Goal: Information Seeking & Learning: Learn about a topic

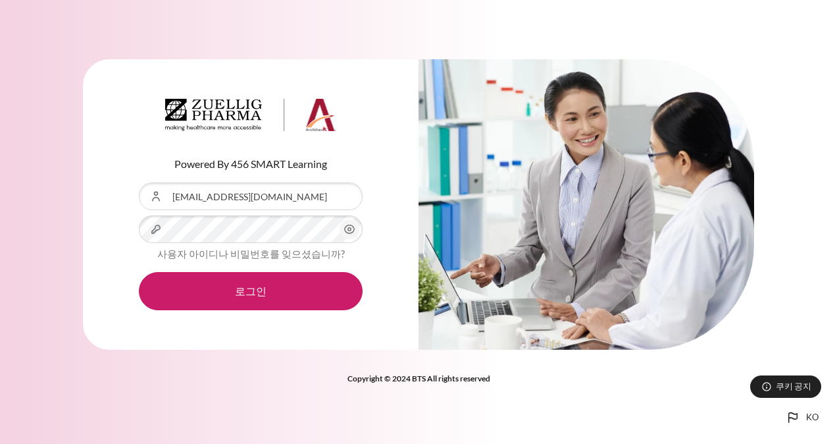
click at [139, 272] on button "로그인" at bounding box center [251, 291] width 224 height 38
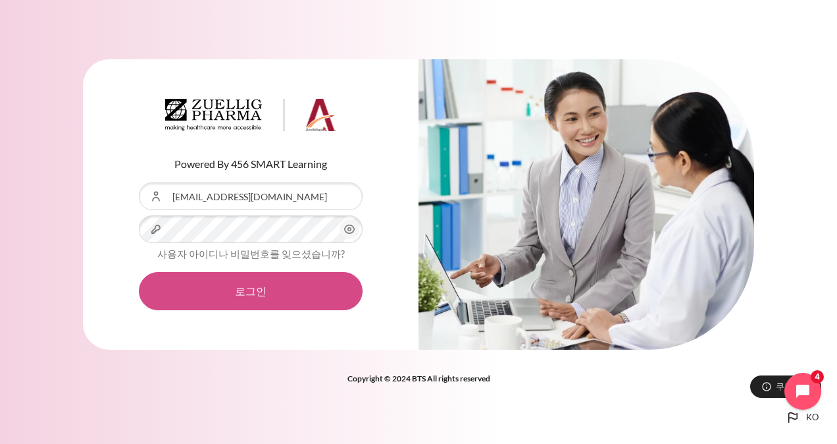
click at [242, 290] on button "로그인" at bounding box center [251, 291] width 224 height 38
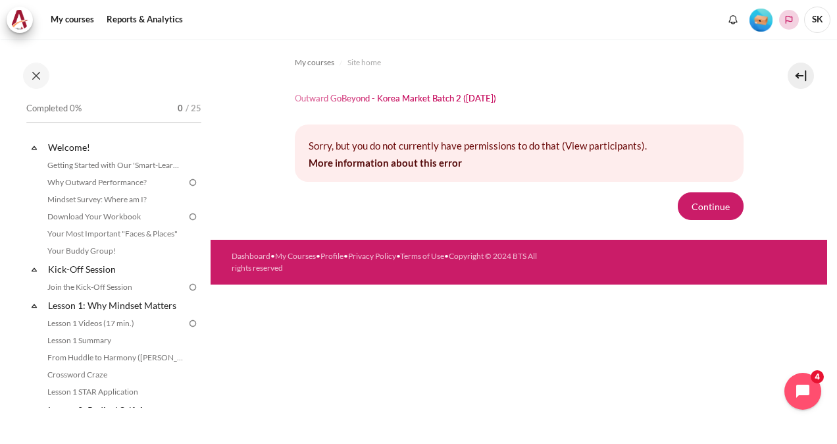
click at [784, 22] on polyline "Languages" at bounding box center [789, 19] width 11 height 11
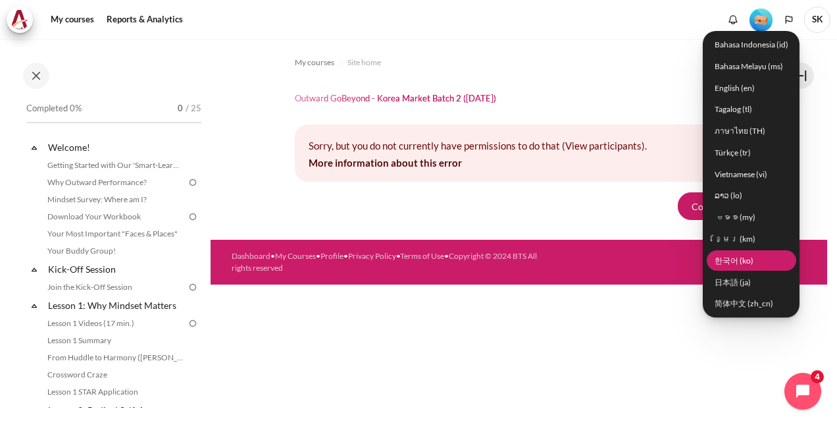
click at [737, 259] on link "한국어 ‎(ko)‎" at bounding box center [752, 260] width 90 height 20
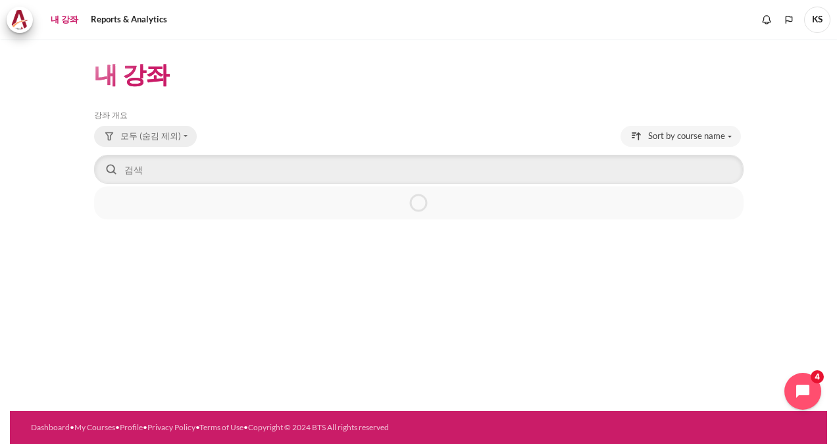
click at [176, 139] on button "모두 (숨김 제외)" at bounding box center [145, 136] width 103 height 21
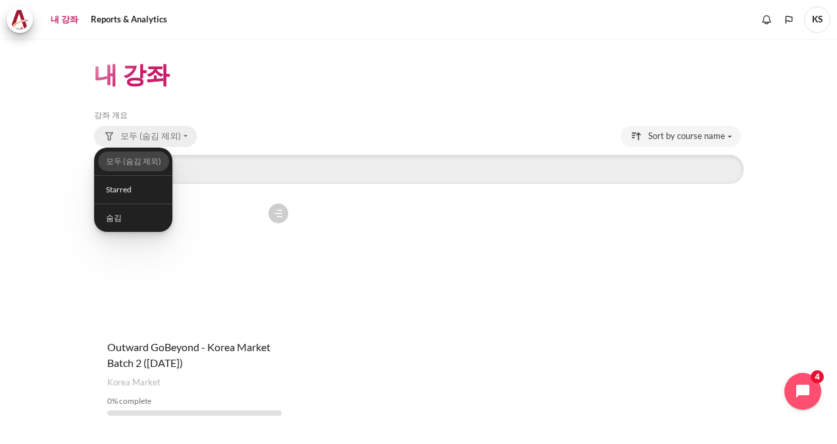
click at [176, 139] on button "모두 (숨김 제외)" at bounding box center [145, 136] width 103 height 21
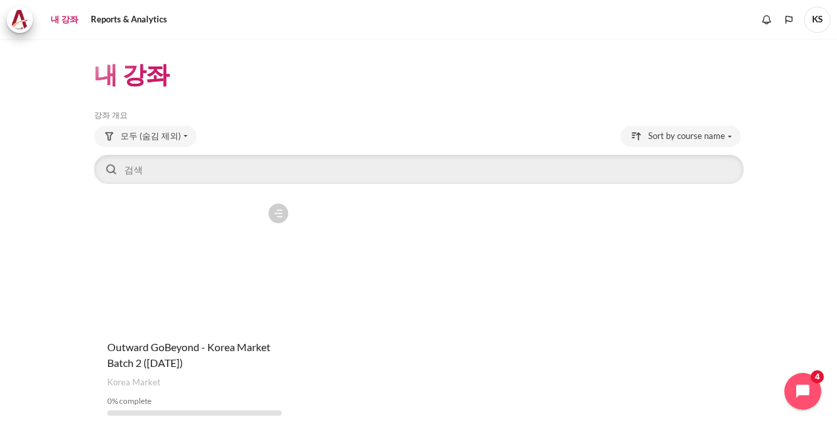
scroll to position [37, 0]
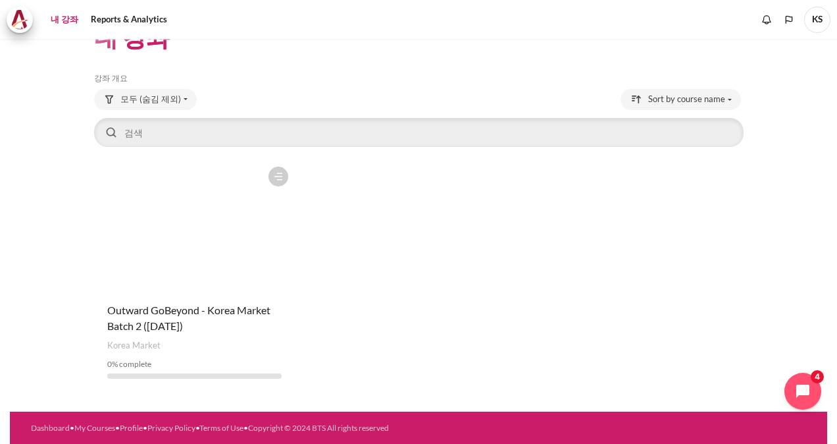
click at [149, 240] on figure "내용" at bounding box center [194, 226] width 201 height 132
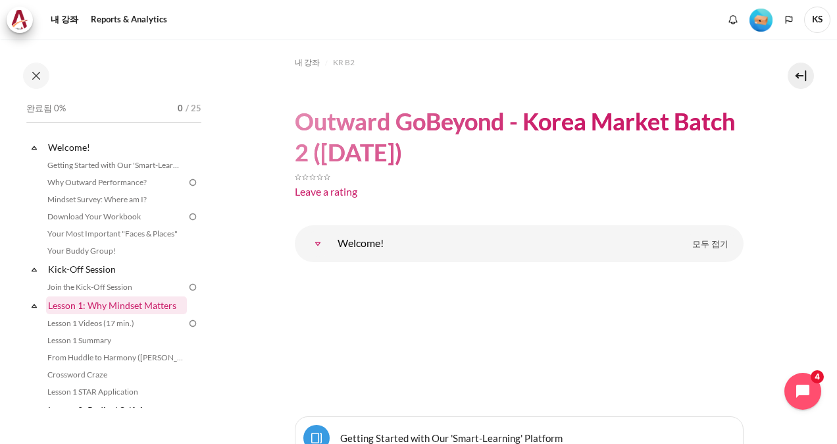
click at [118, 311] on link "Lesson 1: Why Mindset Matters" at bounding box center [116, 305] width 141 height 18
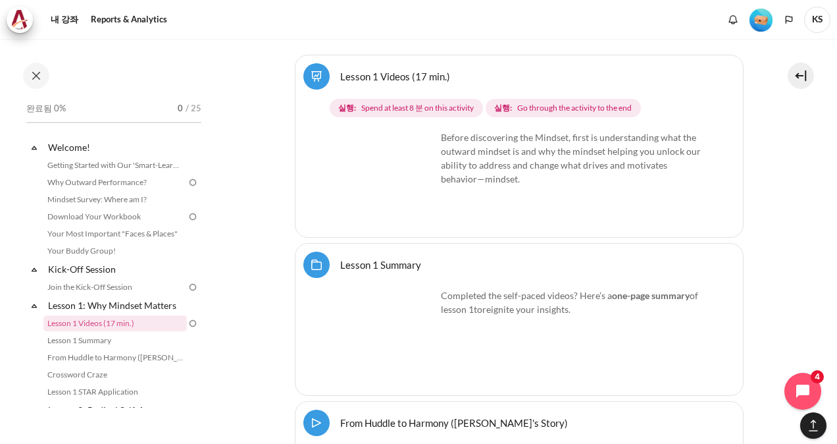
scroll to position [1927, 0]
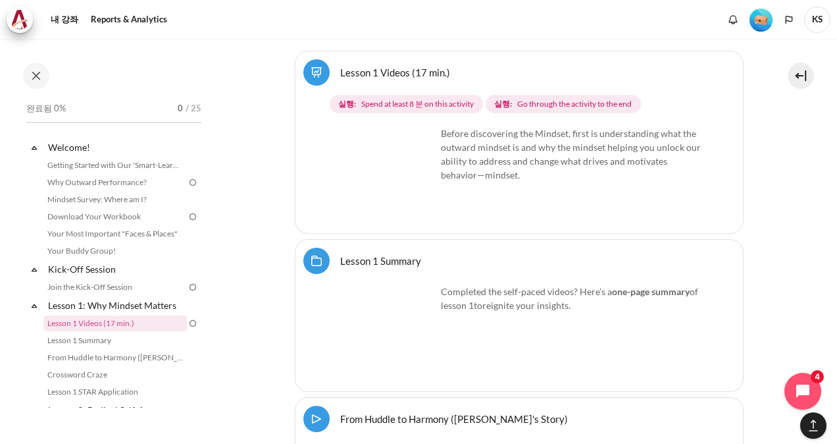
click at [416, 193] on img "내용" at bounding box center [387, 175] width 99 height 99
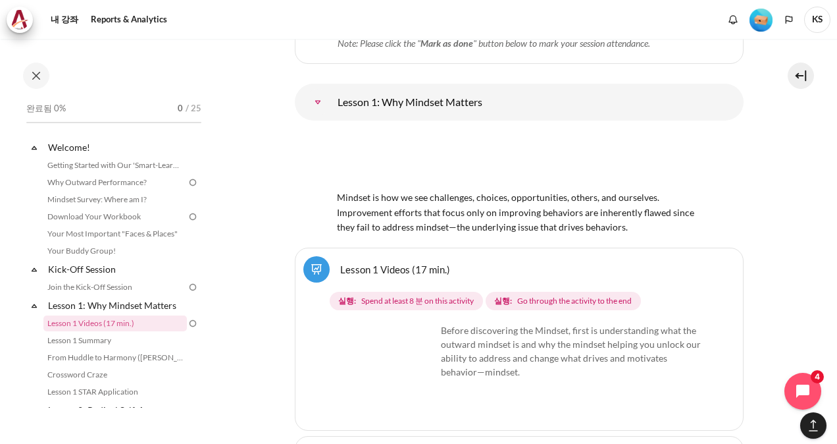
scroll to position [1730, 0]
click at [382, 265] on link "Lesson 1 Videos (17 min.) 완전학습" at bounding box center [395, 269] width 110 height 13
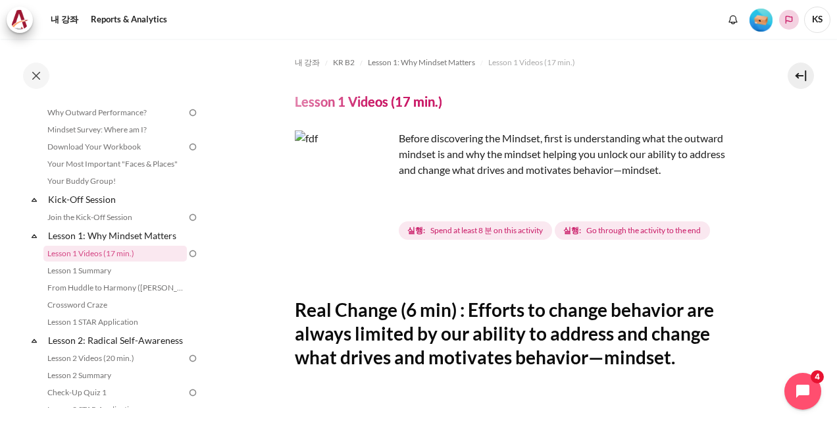
click at [791, 24] on polyline "Languages" at bounding box center [789, 19] width 11 height 11
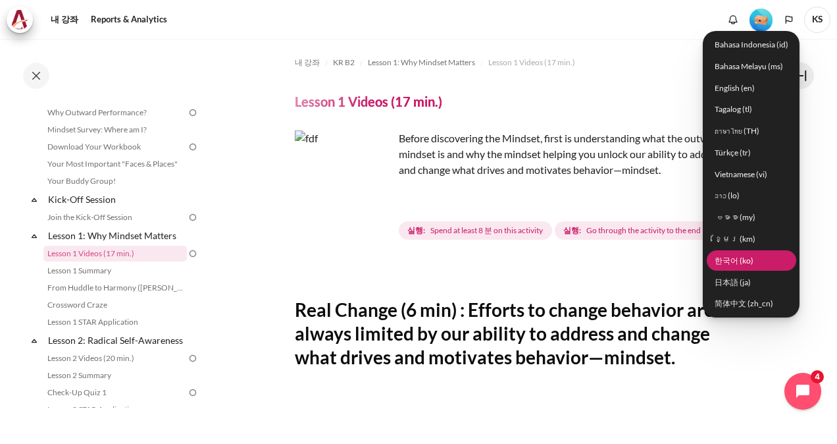
click at [742, 261] on link "한국어 ‎(ko)‎" at bounding box center [752, 260] width 90 height 20
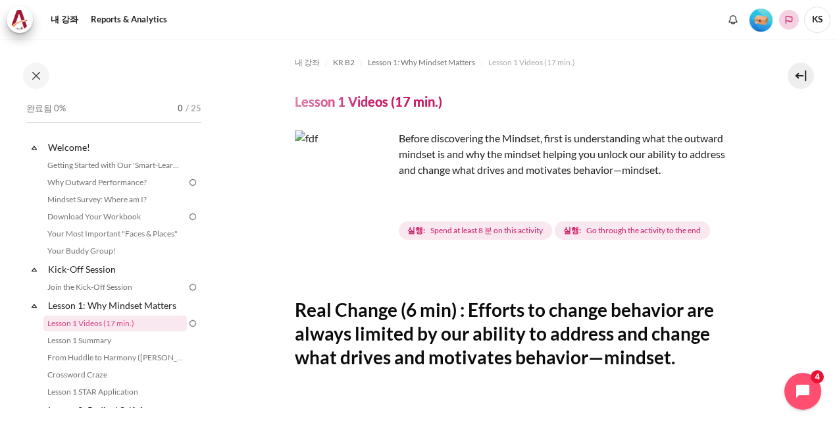
click at [784, 17] on polyline "Languages" at bounding box center [789, 19] width 11 height 11
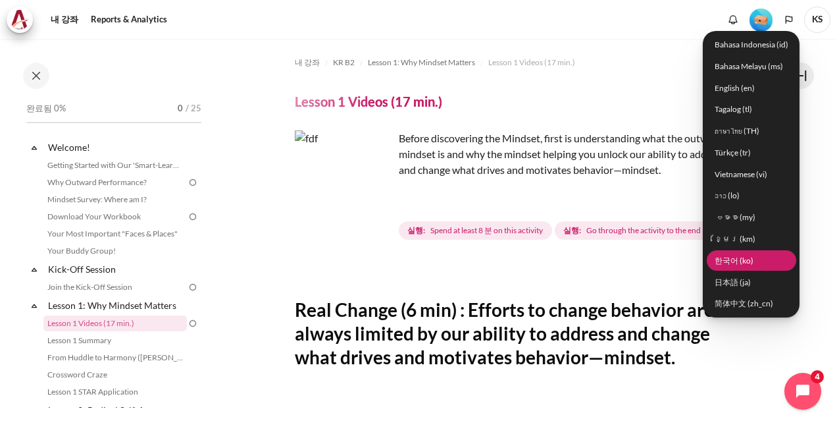
click at [752, 257] on link "한국어 ‎(ko)‎" at bounding box center [752, 260] width 90 height 20
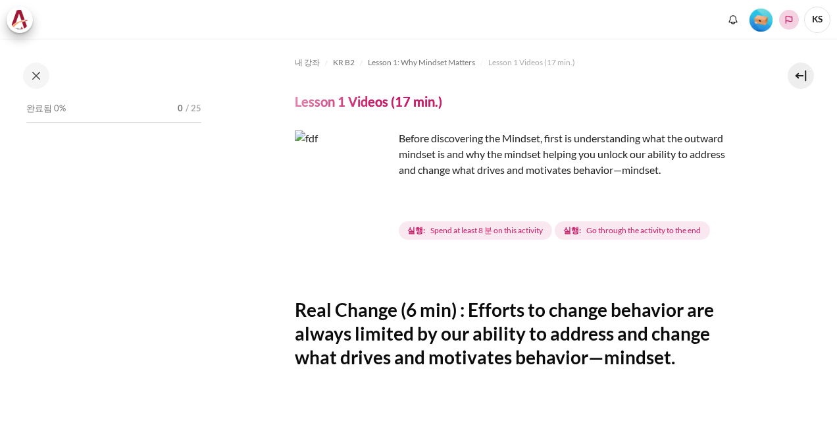
click at [787, 12] on button "Languages" at bounding box center [789, 20] width 20 height 20
click at [789, 21] on icon "Languages" at bounding box center [789, 20] width 7 height 8
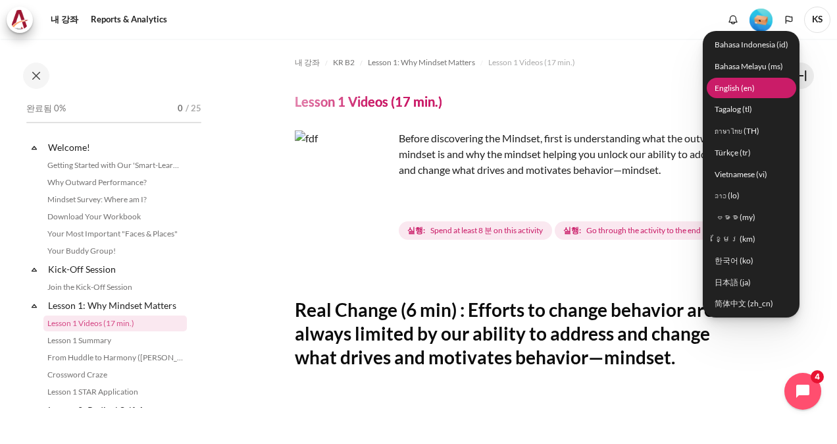
scroll to position [70, 0]
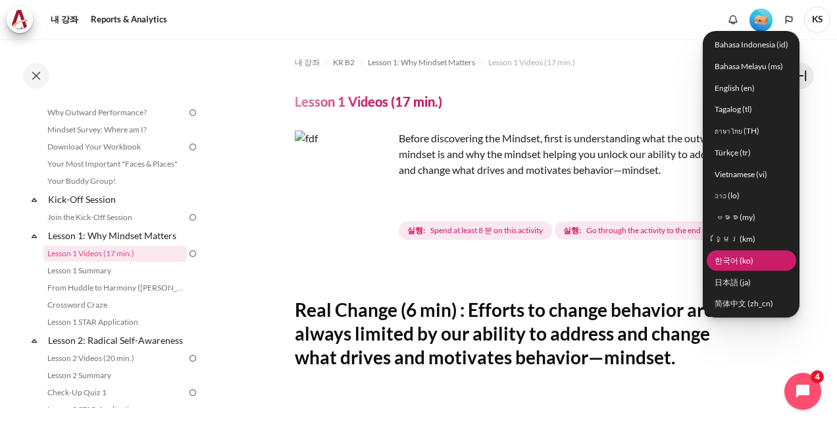
click at [737, 263] on link "한국어 ‎(ko)‎" at bounding box center [752, 260] width 90 height 20
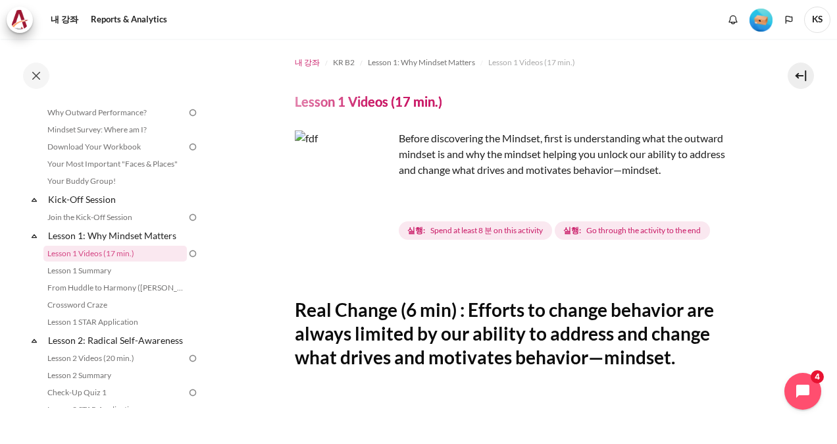
click at [298, 63] on span "내 강좌" at bounding box center [307, 63] width 25 height 12
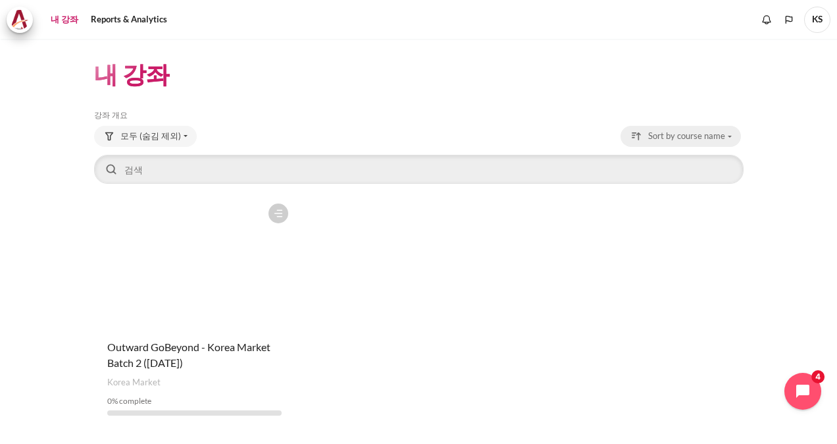
click at [723, 132] on button "Sort by course name" at bounding box center [681, 136] width 120 height 21
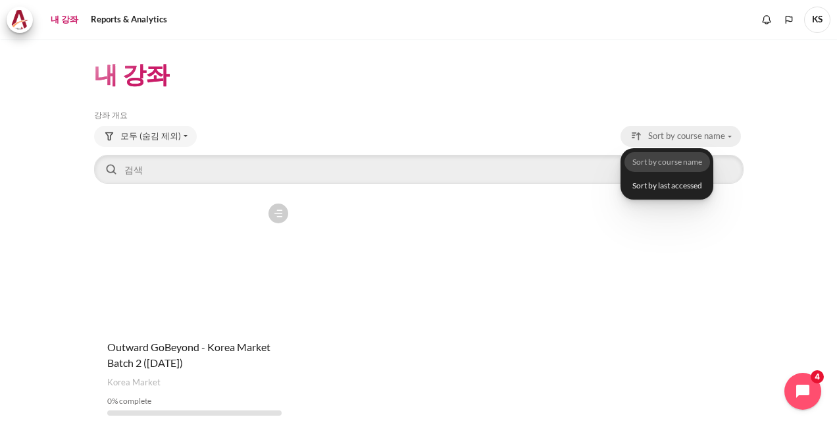
click at [723, 132] on button "Sort by course name" at bounding box center [681, 136] width 120 height 21
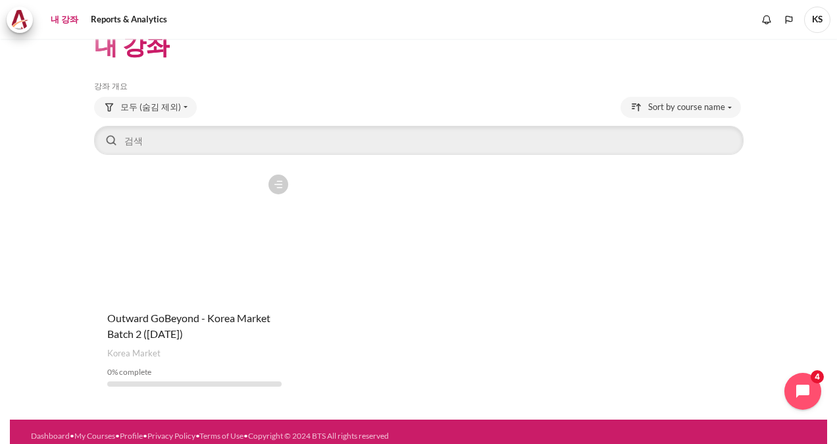
scroll to position [37, 0]
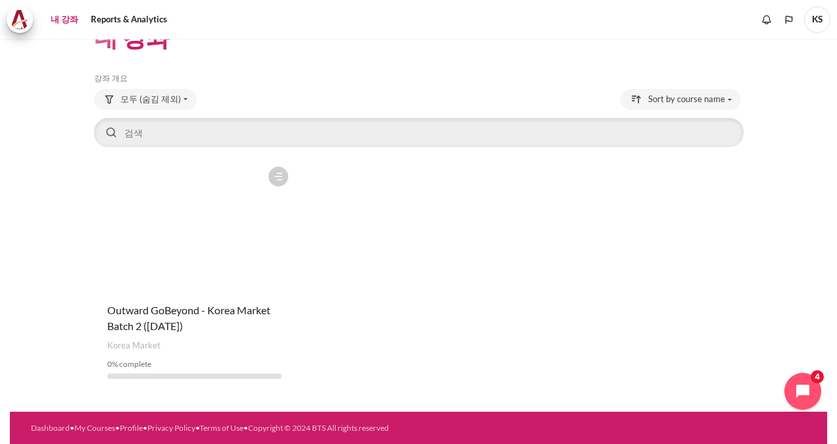
click at [179, 278] on figure "내용" at bounding box center [194, 226] width 201 height 132
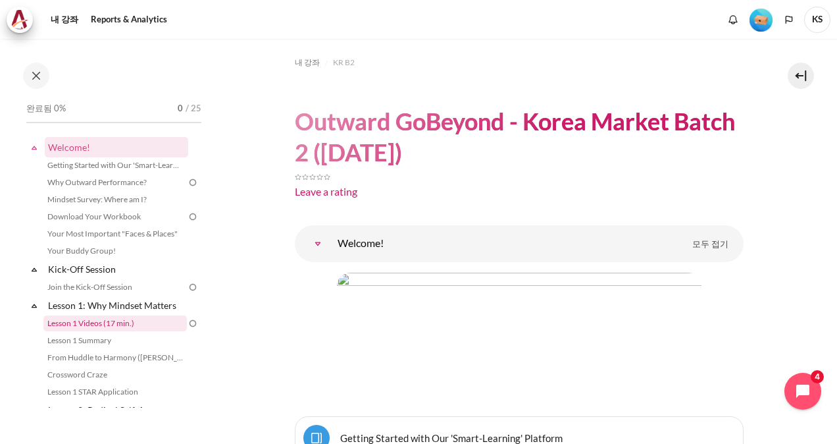
click at [93, 324] on link "Lesson 1 Videos (17 min.)" at bounding box center [114, 323] width 143 height 16
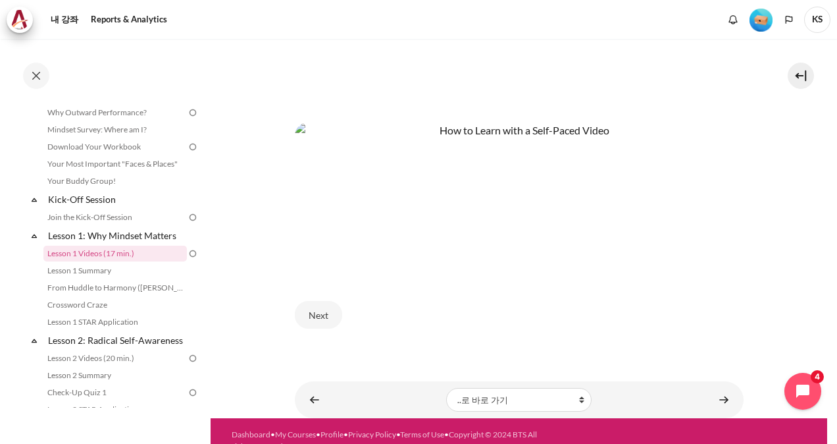
scroll to position [561, 0]
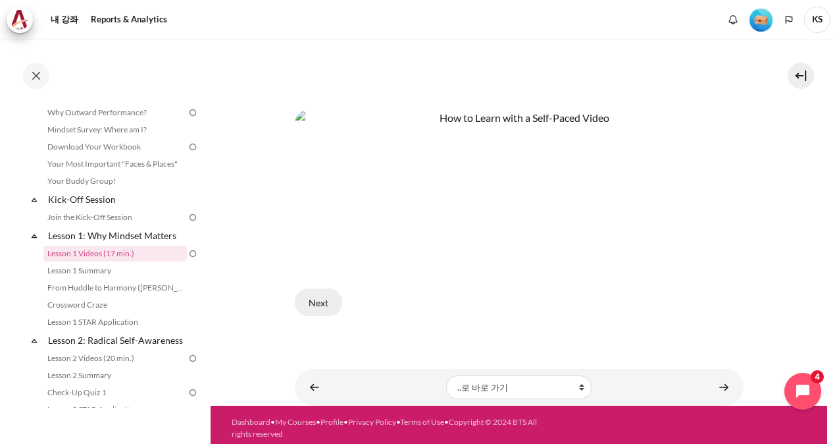
click at [325, 296] on button "Next" at bounding box center [318, 302] width 47 height 28
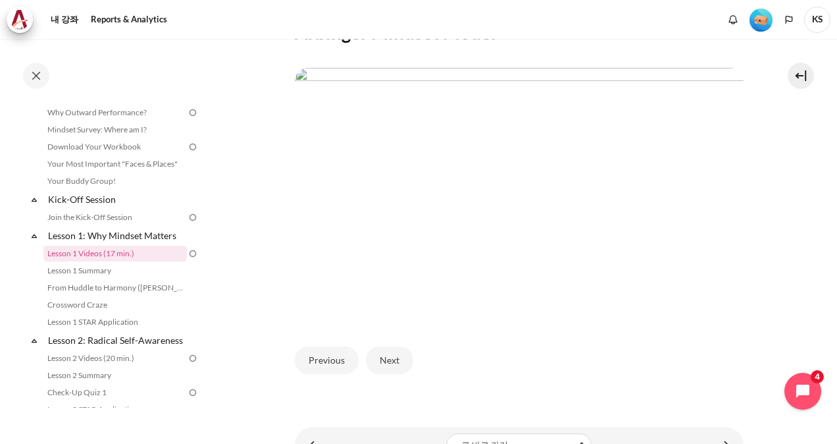
scroll to position [337, 0]
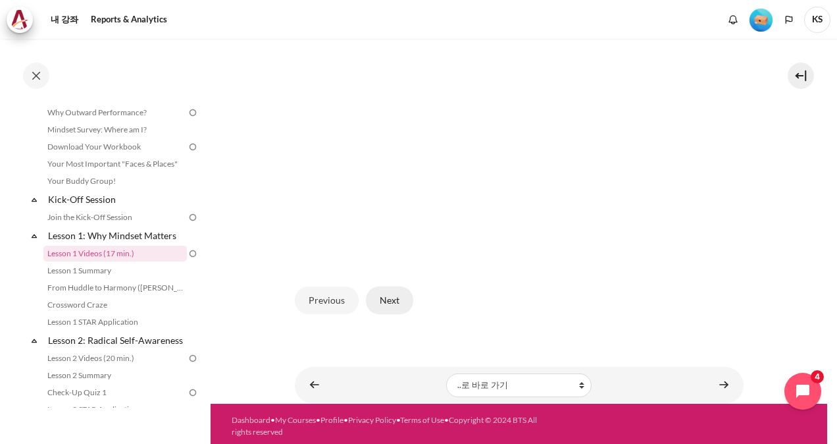
click at [398, 296] on button "Next" at bounding box center [389, 300] width 47 height 28
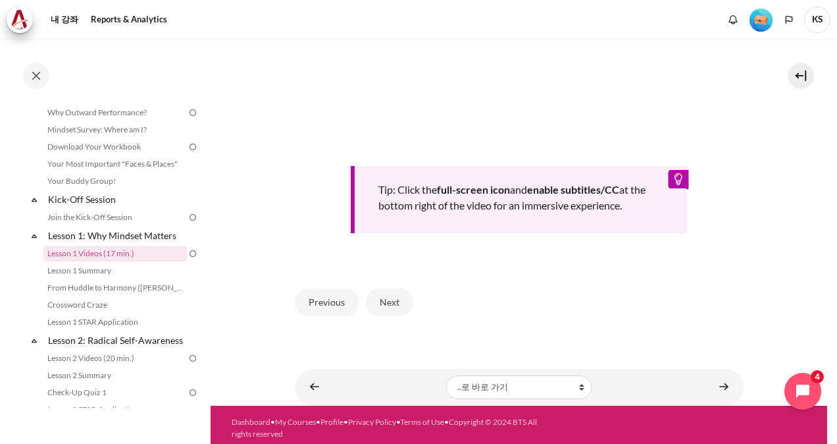
scroll to position [537, 0]
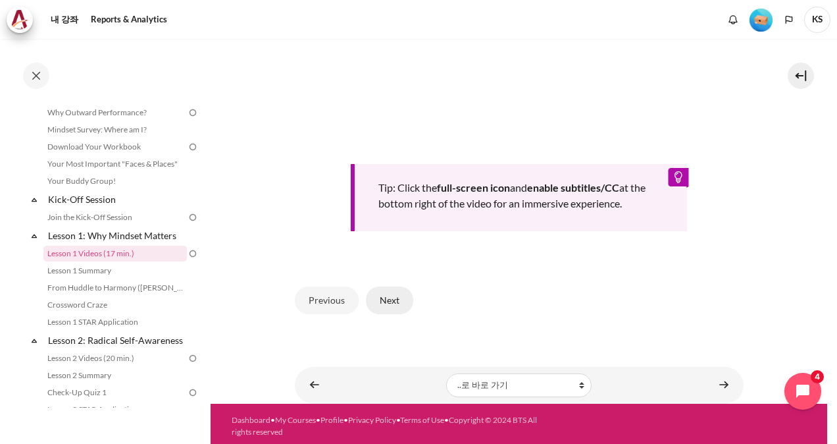
click at [385, 297] on button "Next" at bounding box center [389, 300] width 47 height 28
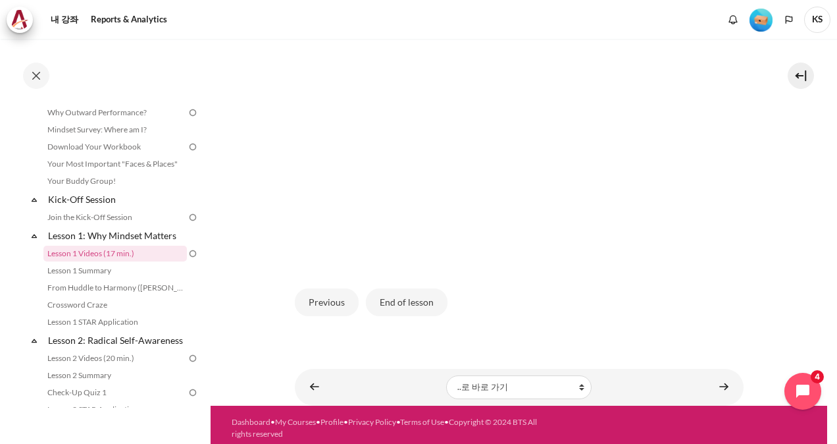
scroll to position [337, 0]
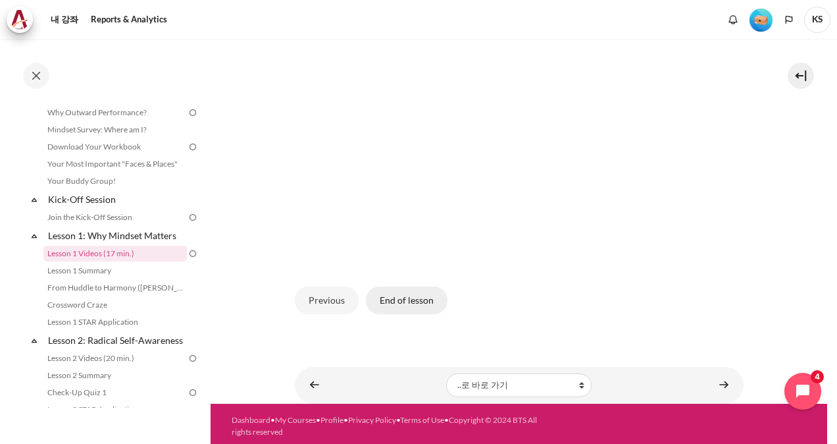
click at [411, 304] on button "End of lesson" at bounding box center [407, 300] width 82 height 28
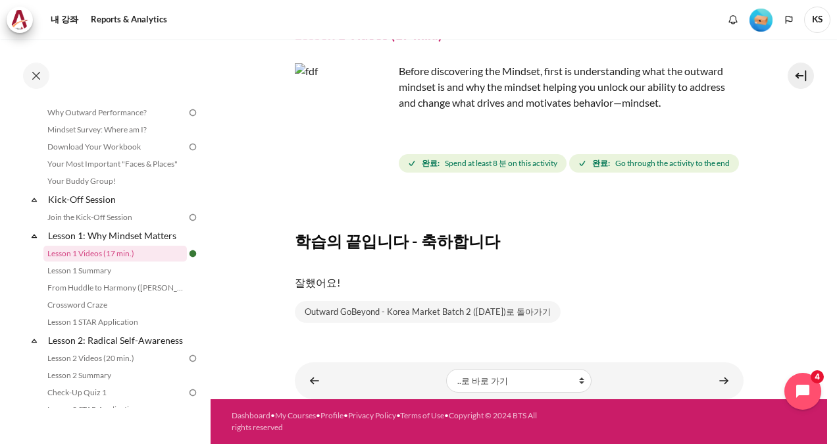
scroll to position [90, 0]
click at [715, 382] on link "내용" at bounding box center [724, 380] width 26 height 26
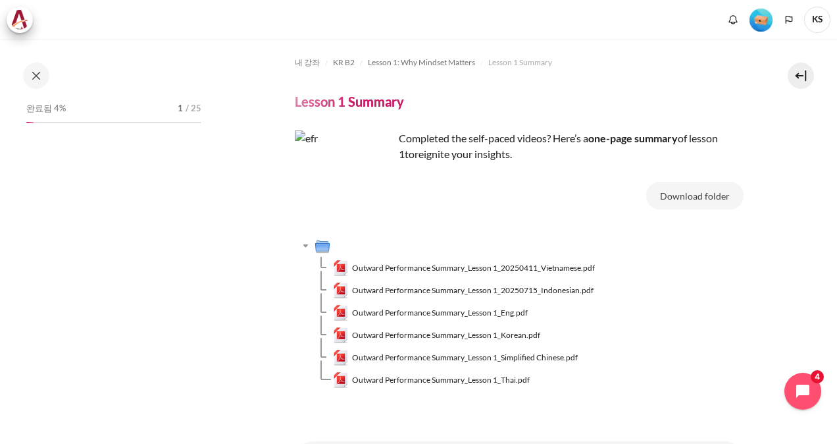
scroll to position [87, 0]
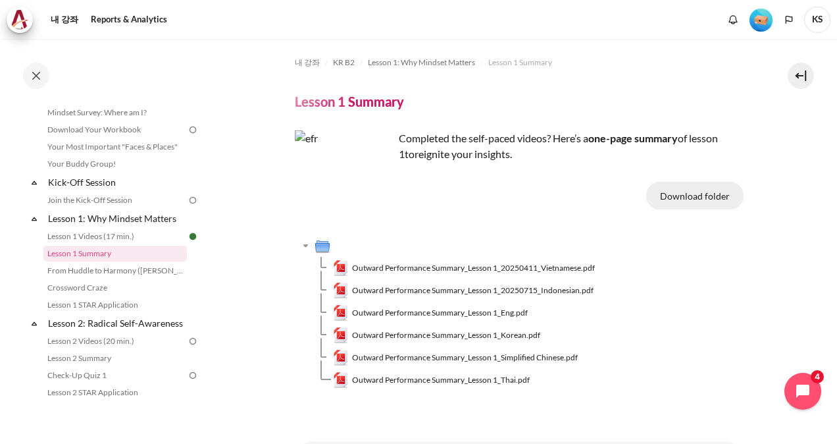
click at [691, 196] on button "Download folder" at bounding box center [694, 196] width 97 height 28
click at [494, 333] on span "Outward Performance Summary_Lesson 1_Korean.pdf" at bounding box center [446, 335] width 188 height 12
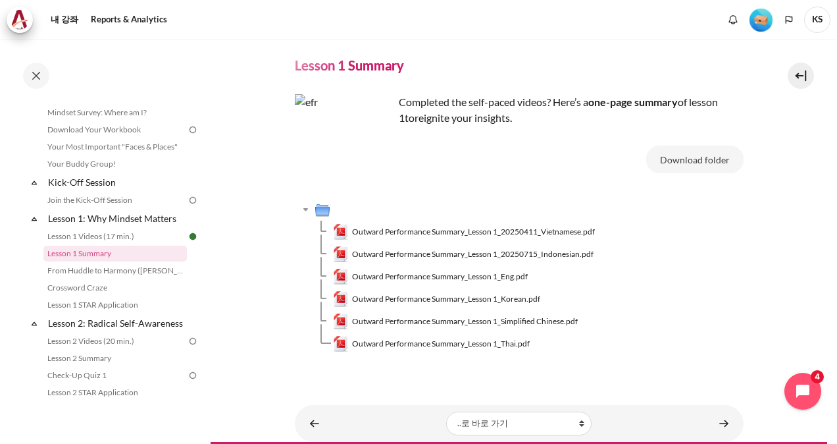
scroll to position [78, 0]
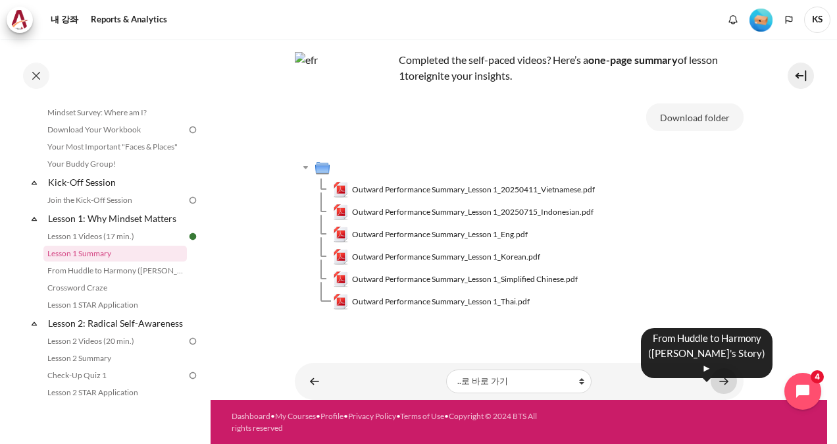
click at [717, 380] on link "내용" at bounding box center [724, 381] width 26 height 26
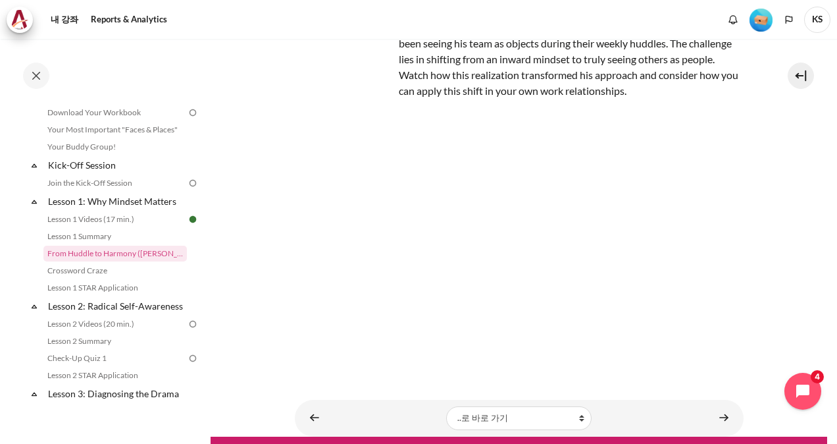
scroll to position [132, 0]
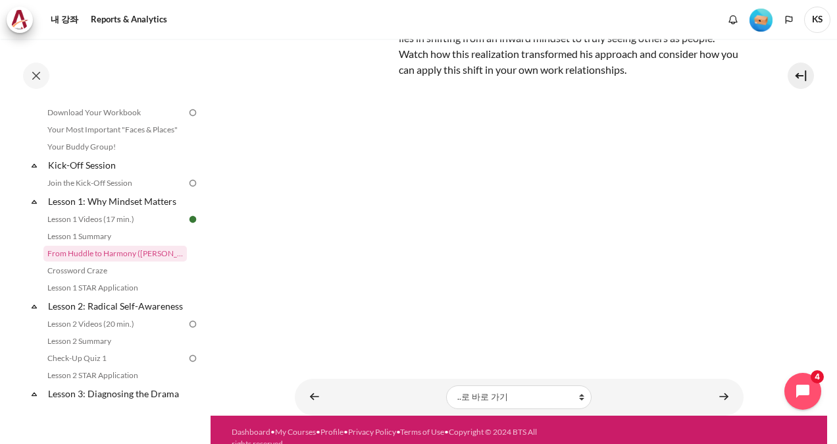
click at [783, 280] on section "내 강좌 KR B2 Lesson 1: Why Mindset Matters From Huddle to Harmony ([PERSON_NAME]'…" at bounding box center [519, 161] width 617 height 508
click at [717, 396] on link "내용" at bounding box center [724, 397] width 26 height 26
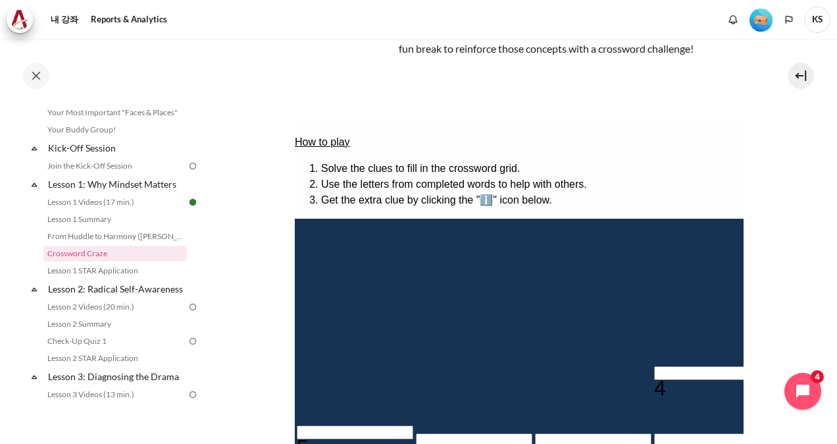
scroll to position [132, 0]
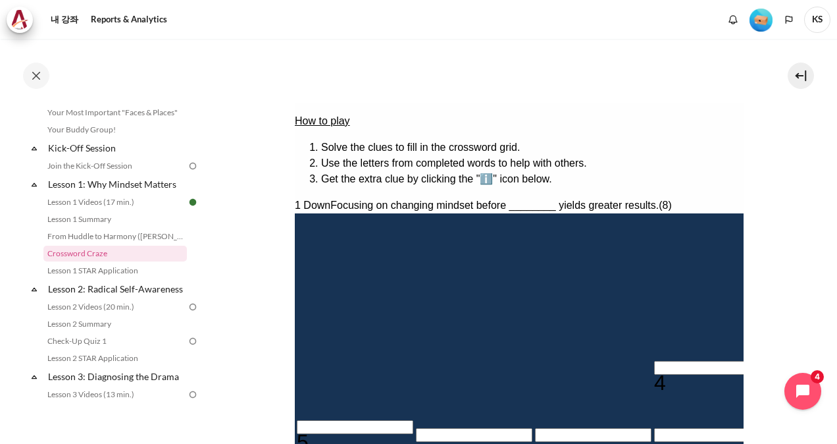
click at [773, 230] on input "Row 1, Column 5. 1 Down. Focusing on changing mindset before ________ yields gr…" at bounding box center [831, 227] width 116 height 14
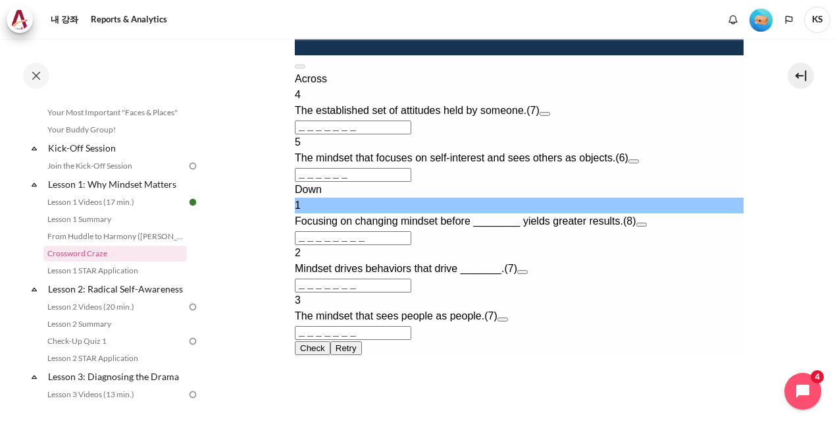
scroll to position [592, 0]
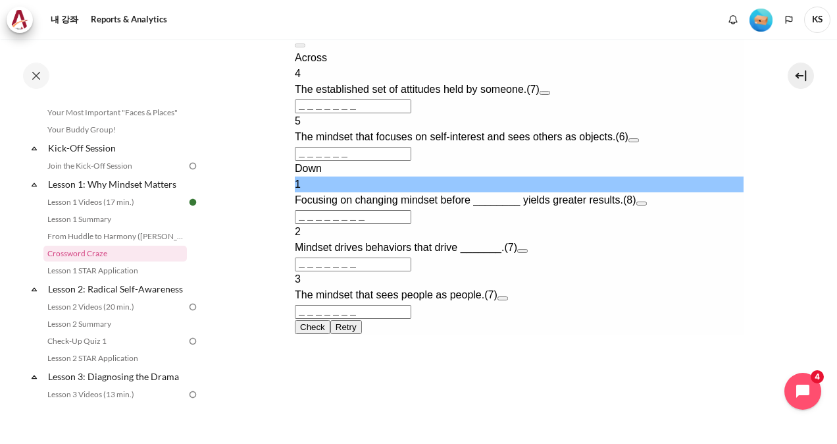
click at [343, 224] on input "＿＿＿＿＿＿＿＿" at bounding box center [352, 217] width 116 height 14
click at [301, 224] on input "＿＿＿＿＿＿＿＿" at bounding box center [352, 217] width 116 height 14
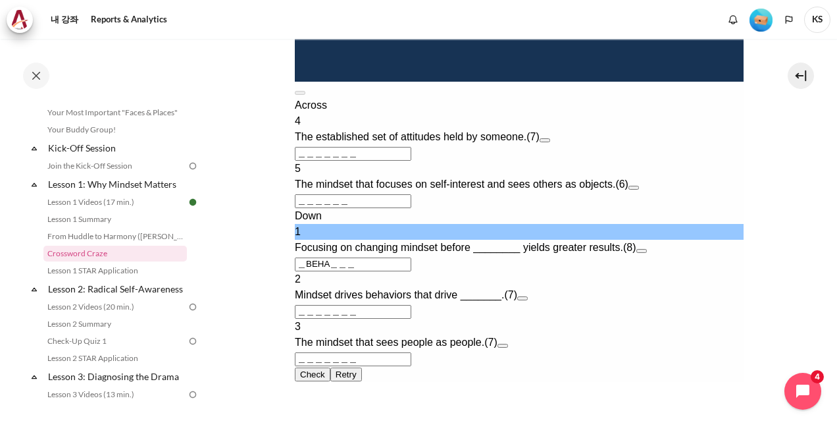
type input "＿BEHAv＿＿"
type input "＿V＿＿＿＿＿"
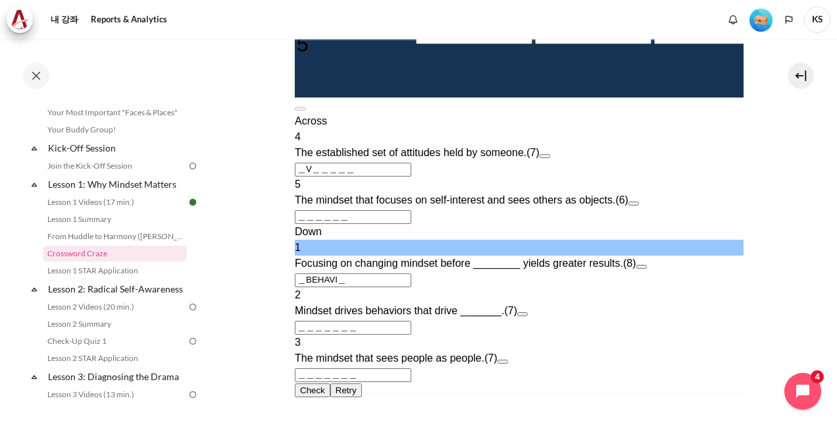
type input "＿BEHAVIo"
type input "＿＿＿＿O＿"
type input "＿"
type input "＿＿＿＿＿＿＿"
type input "＿＿＿＿＿＿"
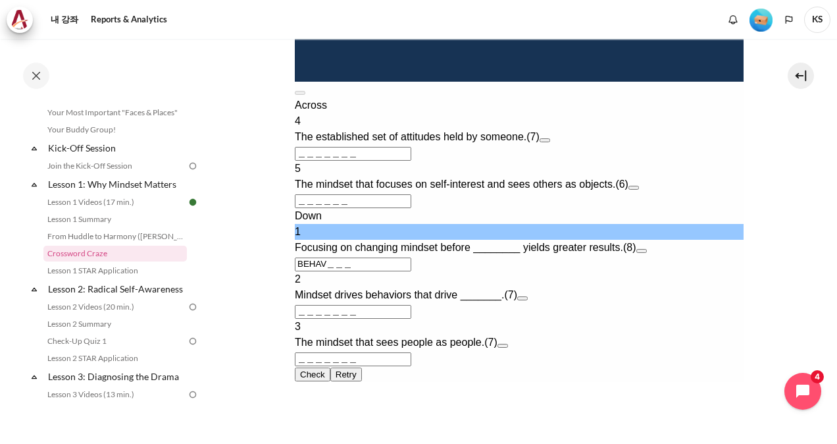
type input "BEHAVi＿＿"
type input "＿I＿＿＿＿＿"
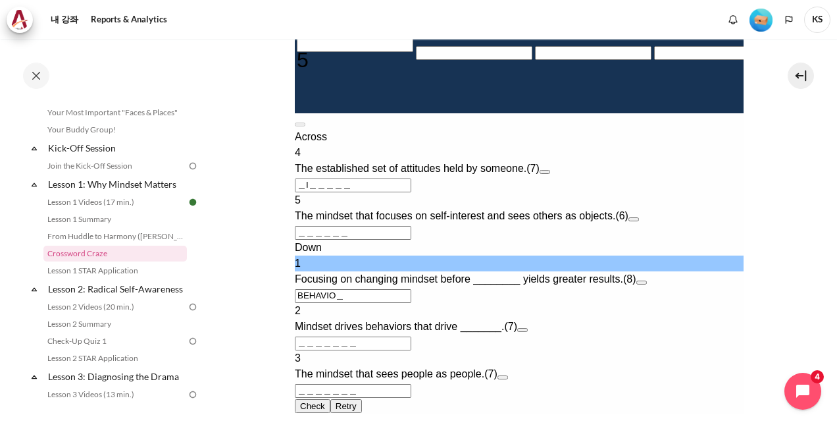
type input "BEHAVIOr"
type input "＿＿＿＿R＿"
type input "BEHAVIOR"
click at [782, 299] on section "내 강좌 KR B2 Lesson 1: Why Mindset Matters Crossword Craze Crossword Craze" at bounding box center [519, 5] width 617 height 1116
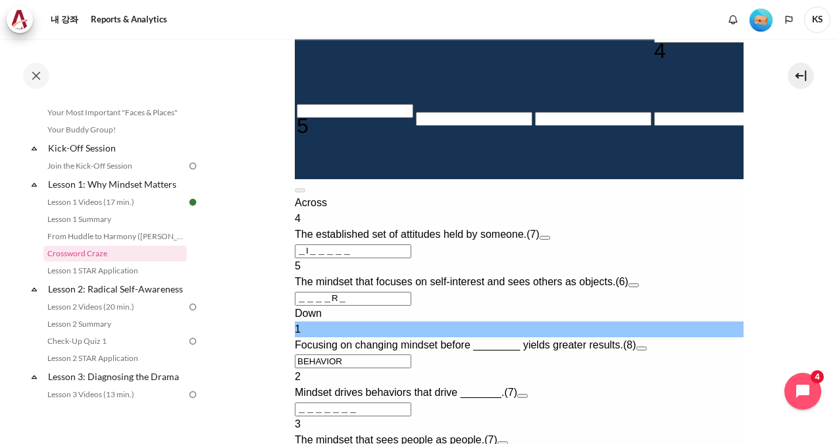
scroll to position [658, 0]
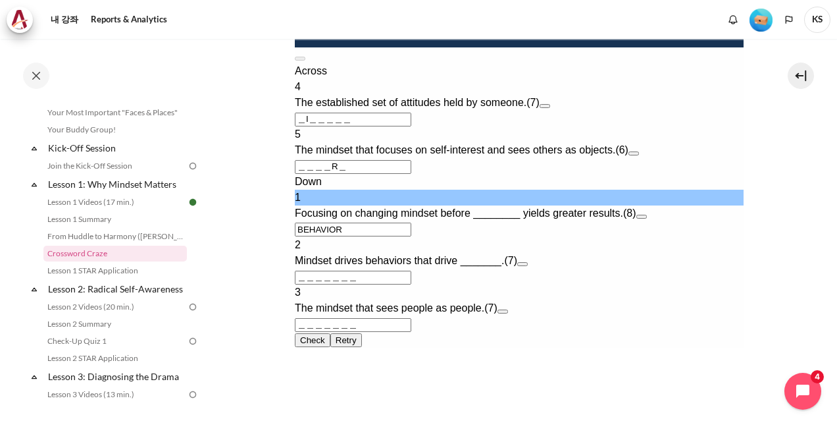
click at [301, 332] on input "＿＿＿＿＿＿＿" at bounding box center [352, 325] width 116 height 14
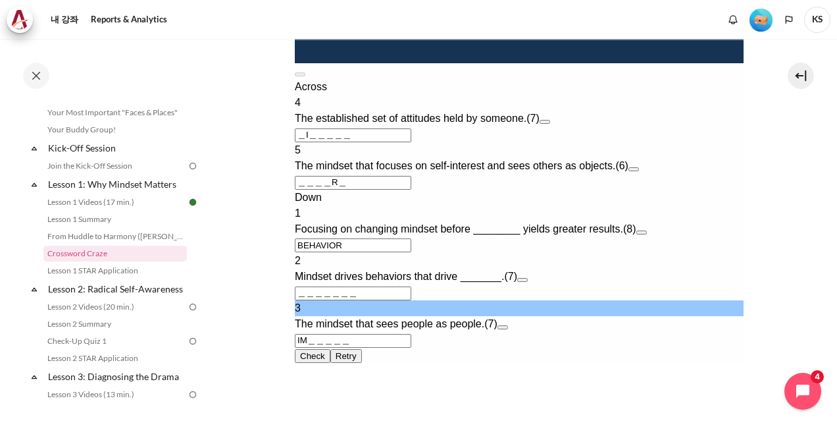
type input "IMp＿＿＿＿"
type input "＿I＿＿＿＿P"
type input "IM＿＿＿＿"
type input "＿I＿＿＿＿＿"
type input "OUt＿＿＿＿"
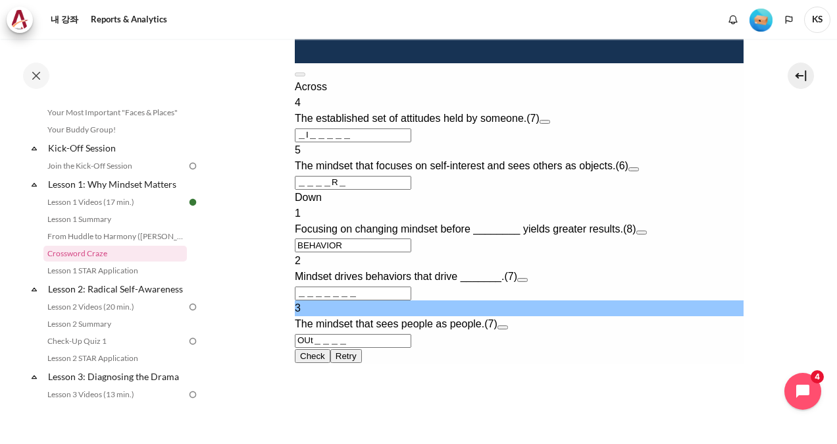
type input "＿I＿＿＿＿T"
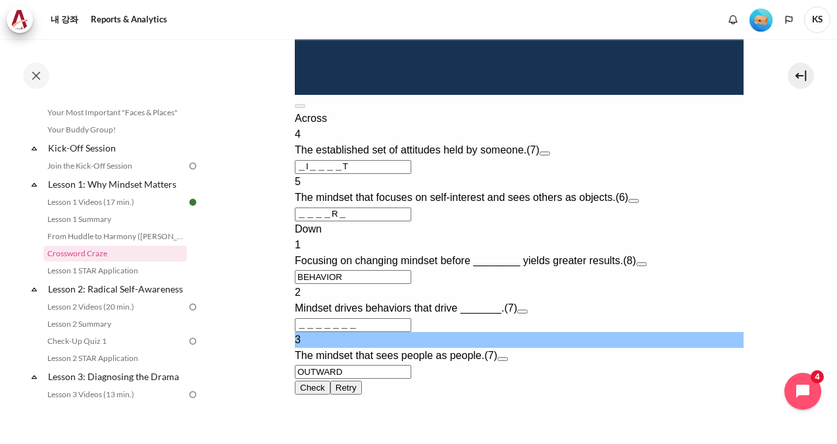
type input "OUTWARD"
click at [299, 318] on input "＿＿＿＿＿＿＿" at bounding box center [352, 325] width 116 height 14
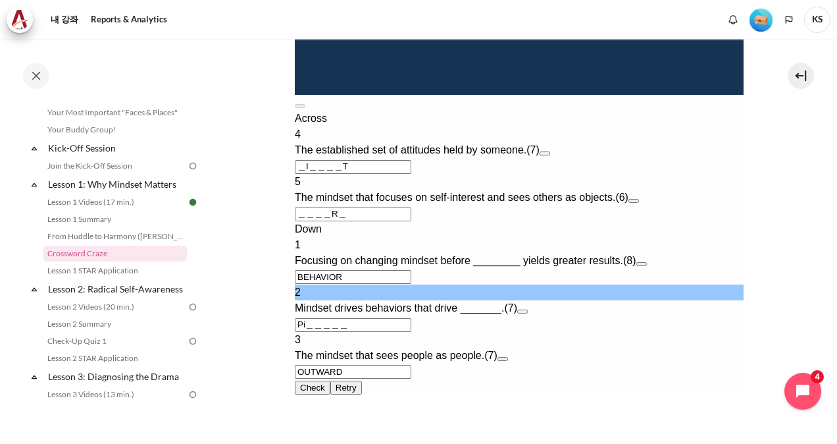
type input "Piu＿＿＿＿"
type input "＿I＿＿U＿T"
type input "PI＿＿＿＿"
type input "＿I＿＿＿＿T"
type input "PUt＿＿＿＿"
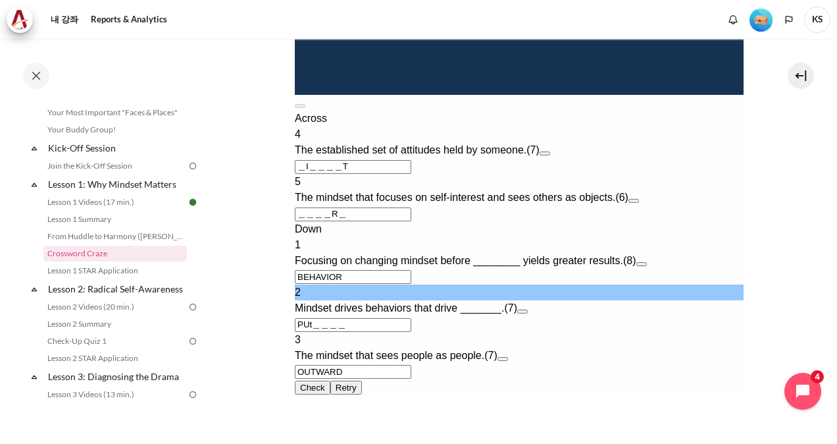
type input "＿I＿＿T＿T"
type input "PU＿＿＿＿"
type input "＿I＿＿＿＿T"
type input "PUt＿＿＿＿"
type input "＿I＿＿T＿T"
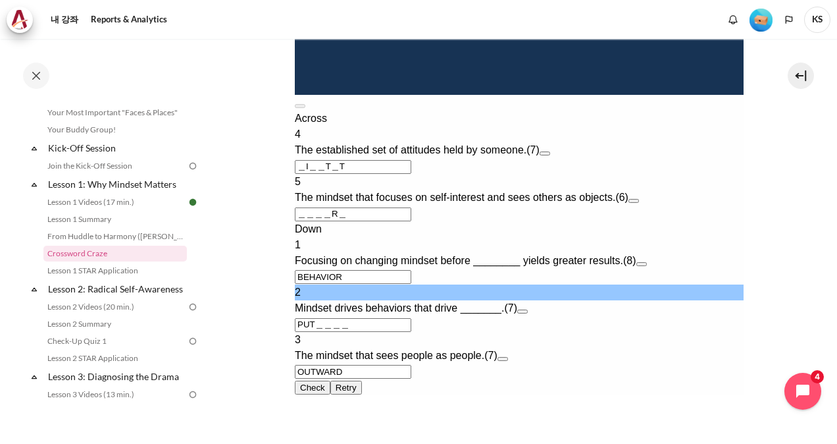
type input "PU＿＿＿＿"
type input "＿I＿＿＿＿T"
type input "OUt＿＿＿＿"
type input "＿I＿＿T＿T"
type input "OUTWARD"
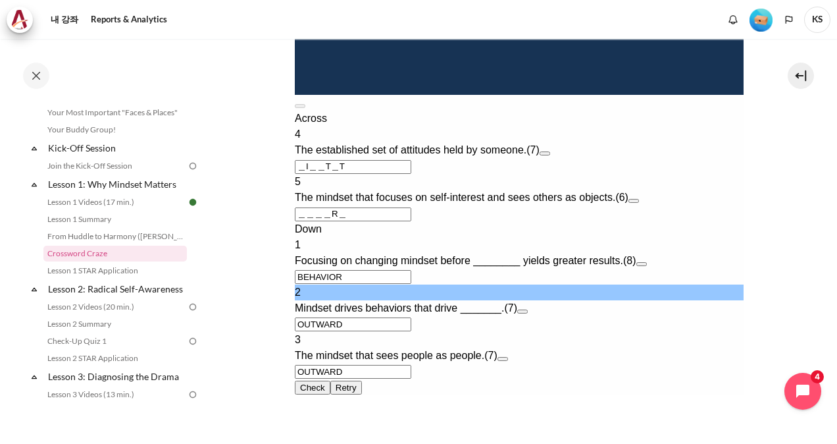
click at [347, 365] on input "OUTWARD" at bounding box center [352, 372] width 116 height 14
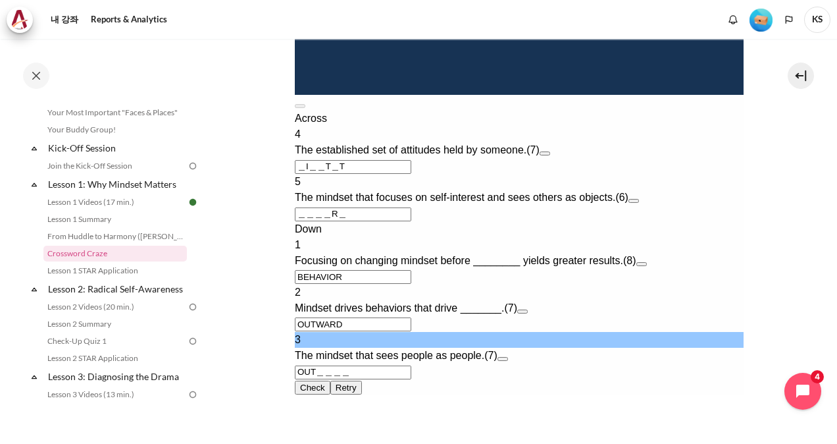
type input "OU＿＿＿＿"
type input "＿I＿＿T＿＿"
type input "IMp＿＿＿＿"
type input "＿I＿＿T＿P"
type input "IM＿＿＿＿"
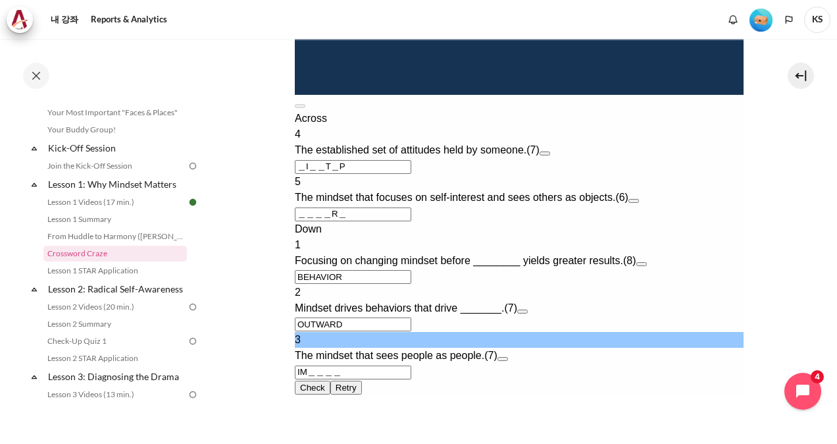
type input "＿I＿＿T＿＿"
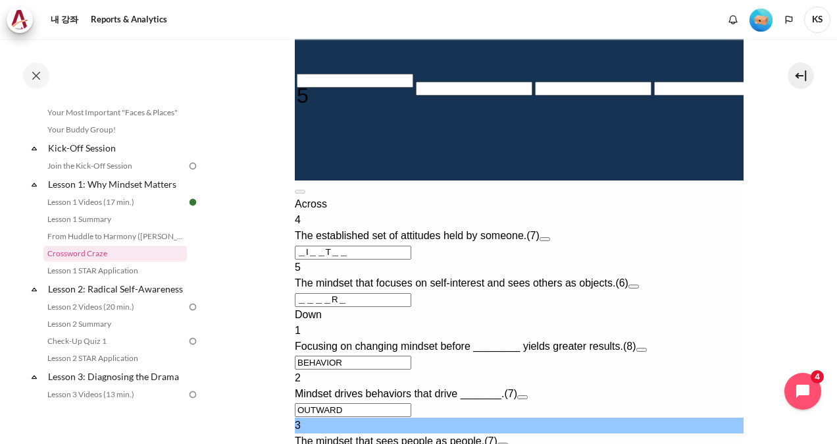
scroll to position [592, 0]
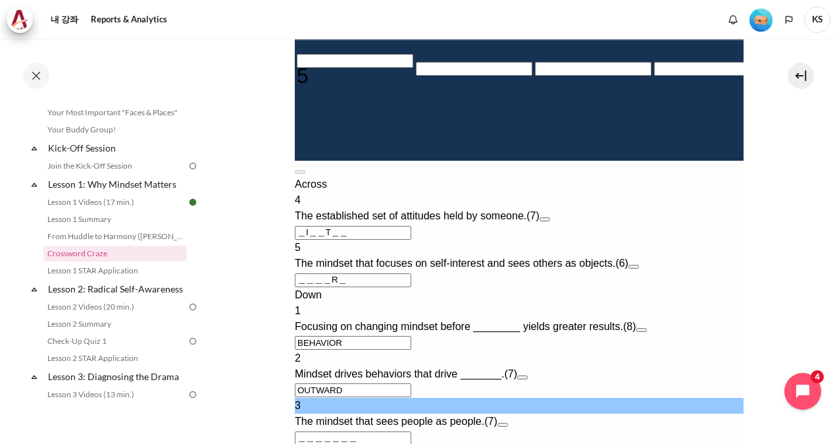
type input "＿＿＿＿＿＿＿"
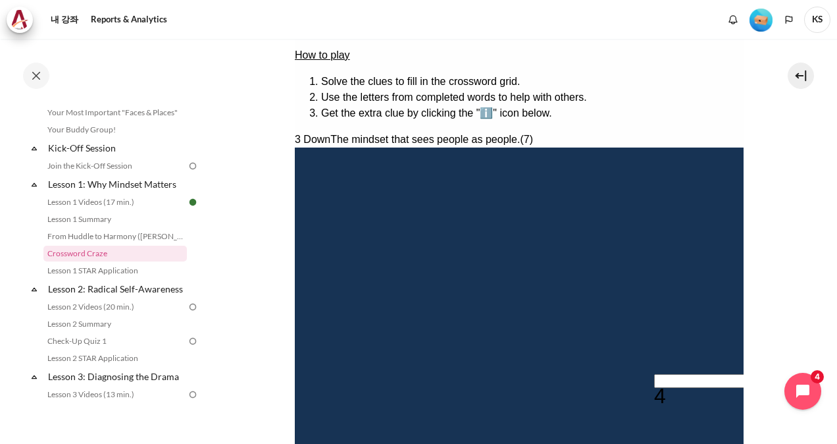
scroll to position [461, 0]
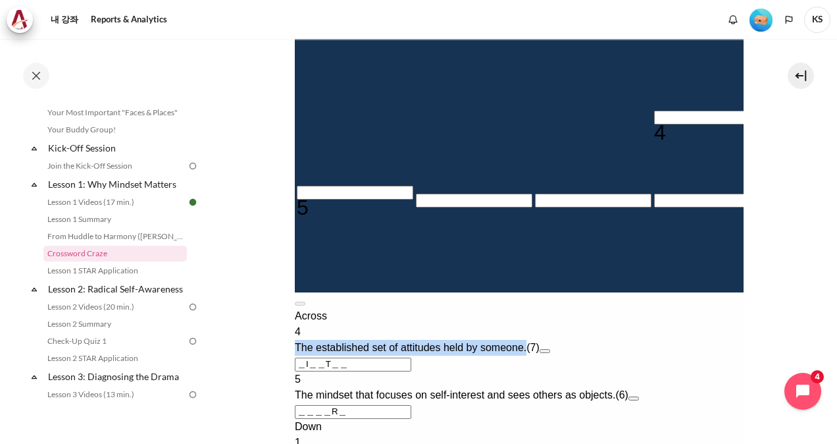
drag, startPoint x: 315, startPoint y: 326, endPoint x: 558, endPoint y: 325, distance: 242.9
click at [526, 342] on span "The established set of attitudes held by someone." at bounding box center [410, 347] width 232 height 11
copy span "The established set of attitudes held by someone."
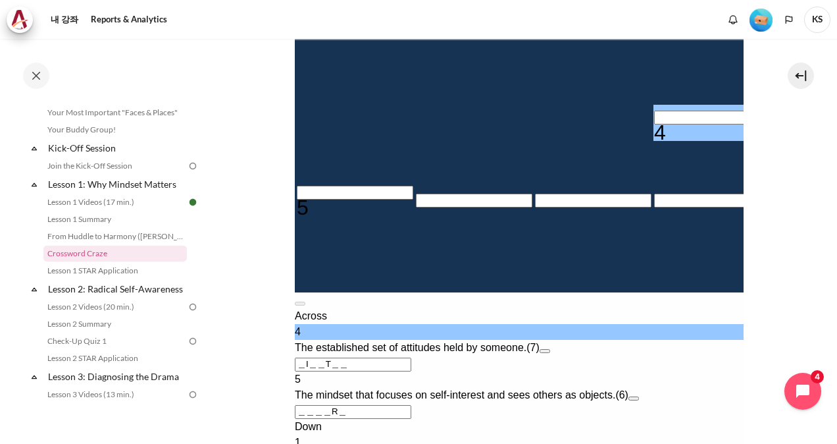
click at [301, 357] on input "＿I＿＿T＿＿" at bounding box center [352, 364] width 116 height 14
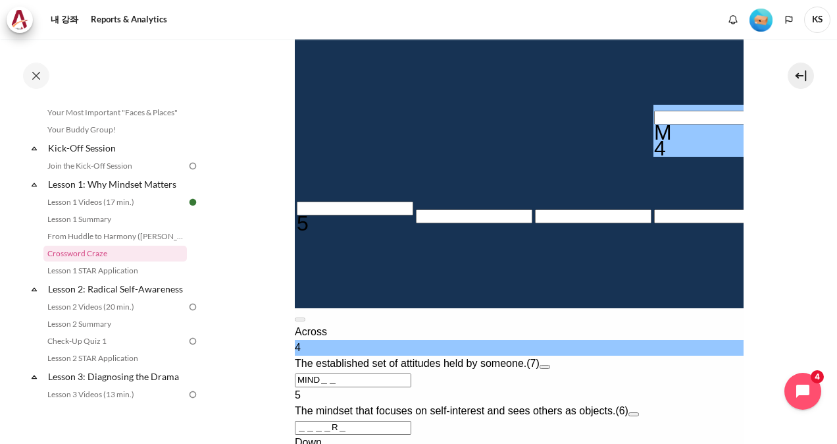
type input "MIND＿＿＿"
type input "OU＿WARD"
type input "MINDS＿＿"
type input "OUSWARD"
type input "MINDSET"
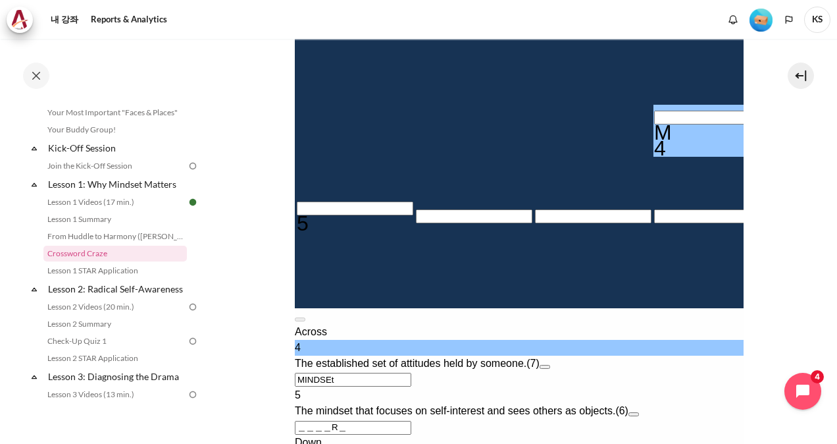
type input "＿＿T＿＿＿＿"
type input "MINDSET"
click at [661, 324] on div "Across" at bounding box center [518, 332] width 449 height 16
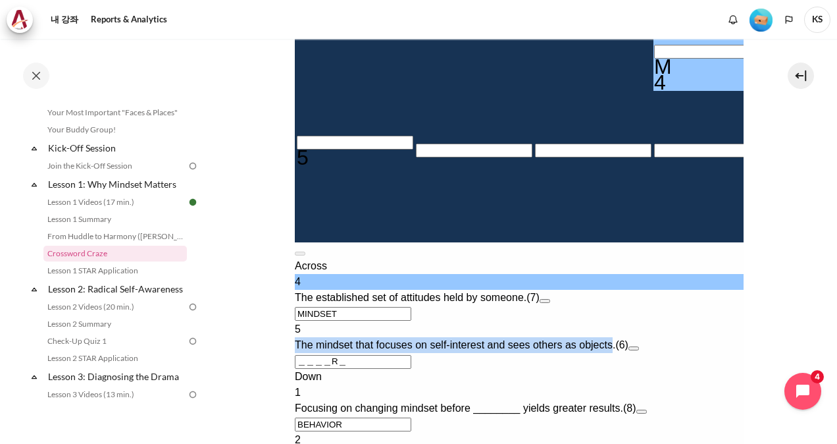
drag, startPoint x: 644, startPoint y: 313, endPoint x: 315, endPoint y: 314, distance: 328.4
click at [315, 339] on span "The mindset that focuses on self-interest and sees others as objects." at bounding box center [454, 344] width 321 height 11
copy span "The mindset that focuses on self-interest and sees others as objects"
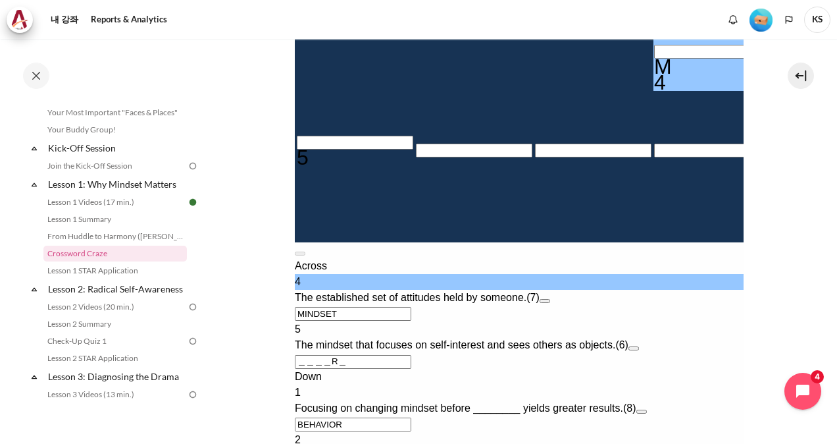
click at [301, 355] on input "＿＿＿＿R＿" at bounding box center [352, 362] width 116 height 14
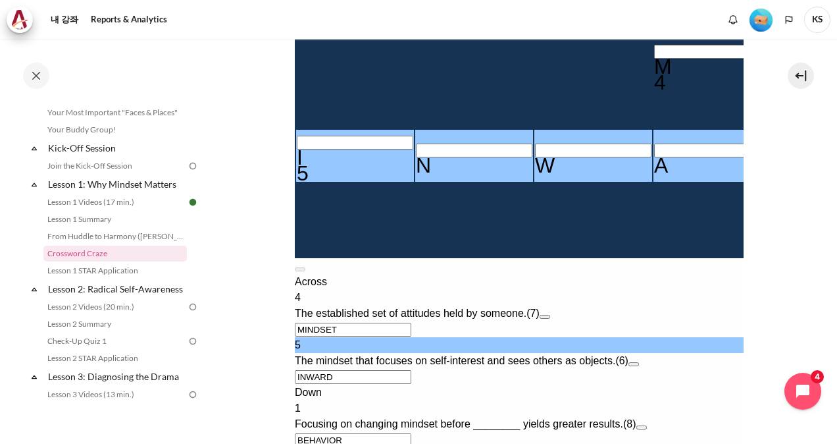
type input "INWARD"
drag, startPoint x: 739, startPoint y: 304, endPoint x: 437, endPoint y: 597, distance: 420.7
click at [739, 304] on section "내 강좌 KR B2 Lesson 1: Why Mindset Matters Crossword Craze Crossword Craze" at bounding box center [519, 70] width 617 height 1116
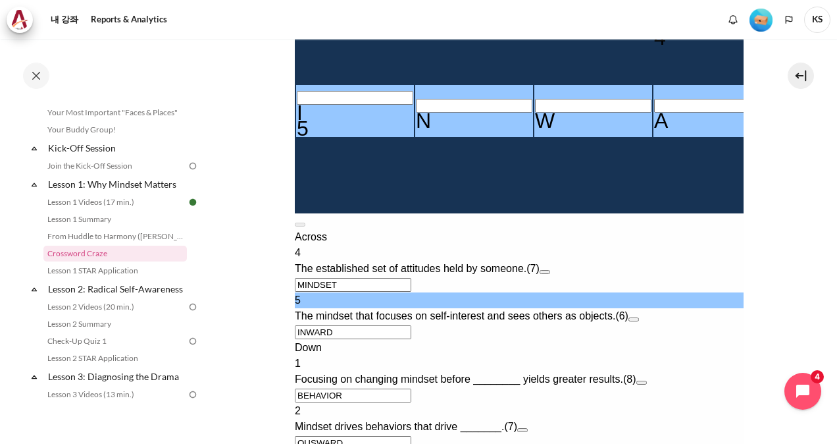
scroll to position [592, 0]
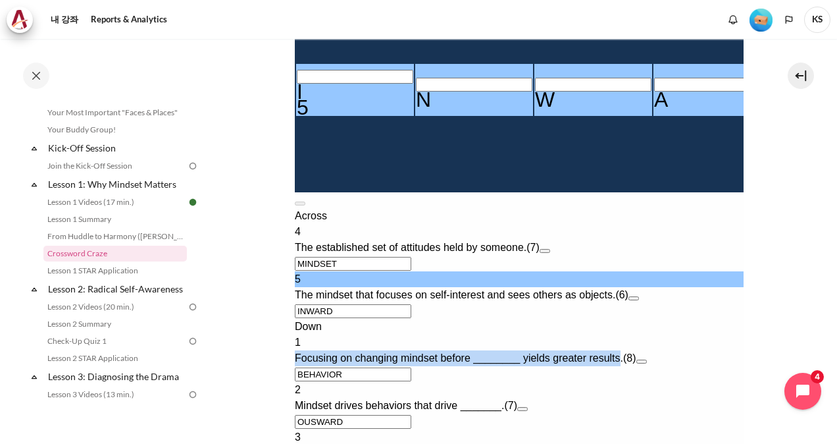
drag, startPoint x: 652, startPoint y: 319, endPoint x: 317, endPoint y: 315, distance: 334.4
click at [317, 352] on span "Focusing on changing mindset before ________ yields greater results." at bounding box center [458, 357] width 328 height 11
copy span "Focusing on changing mindset before ________ yields greater results"
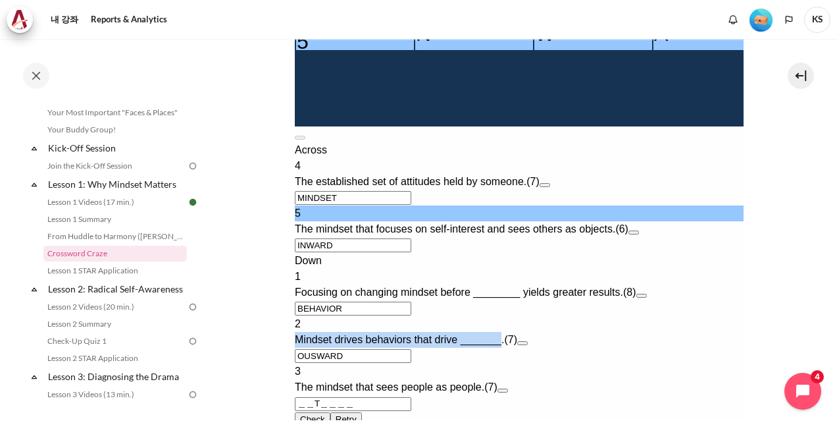
drag, startPoint x: 316, startPoint y: 296, endPoint x: 529, endPoint y: 290, distance: 213.3
click at [503, 334] on span "Mindset drives behaviors that drive _______." at bounding box center [398, 339] width 209 height 11
copy span "Mindset drives behaviors that drive _______"
click at [357, 349] on input "OUSWARD" at bounding box center [352, 356] width 116 height 14
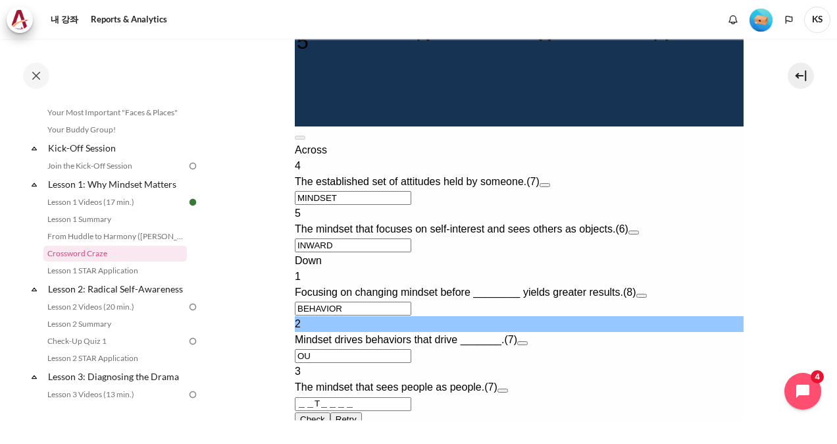
type input "O"
type input "MIND＿ET"
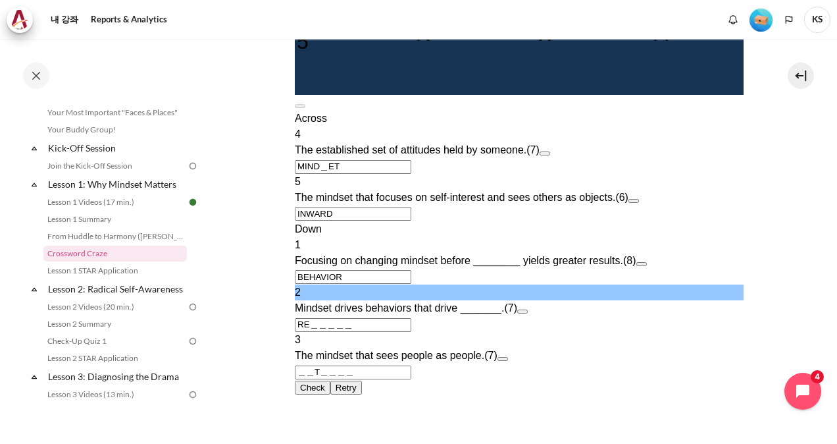
type input "REs＿＿＿＿"
type input "MINDSET"
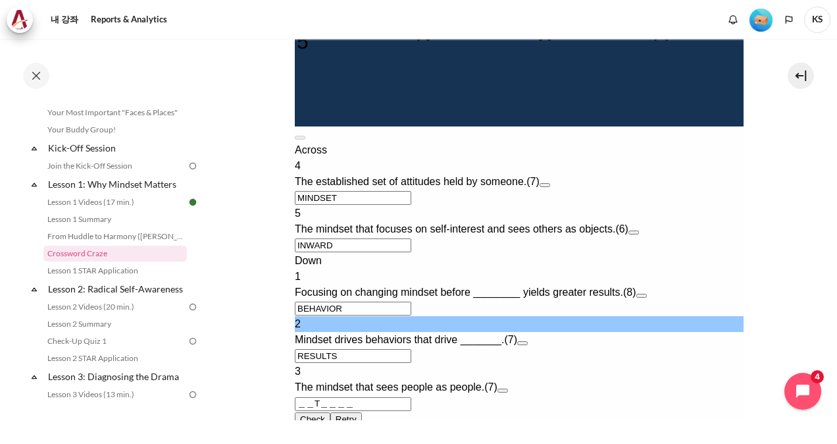
type input "RESULTS"
drag, startPoint x: 496, startPoint y: 340, endPoint x: 313, endPoint y: 326, distance: 183.5
click at [313, 326] on div "Down 1 Focusing on changing mindset before ________ yields greater results. (8)…" at bounding box center [518, 332] width 449 height 158
copy div "The mindset that sees people as people"
click at [302, 397] on input "＿＿T＿＿＿＿" at bounding box center [352, 404] width 116 height 14
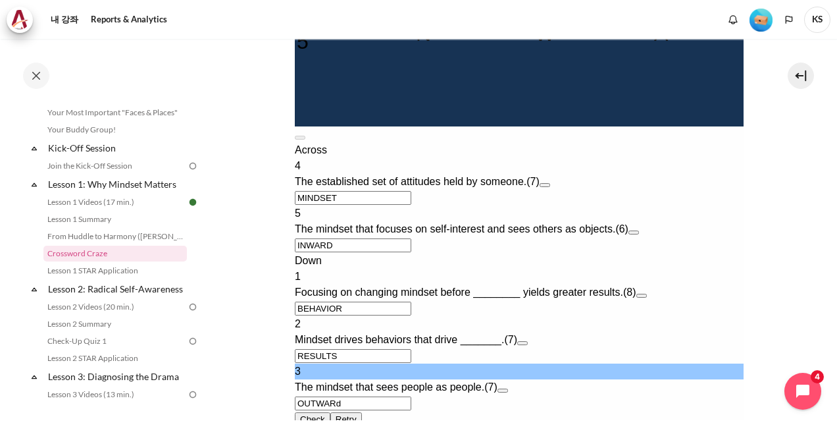
type input "OUTWARD"
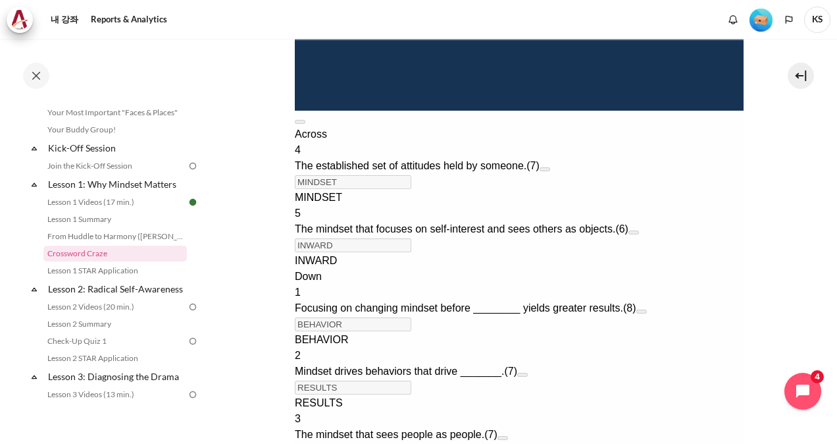
click at [804, 324] on section "내 강좌 KR B2 Lesson 1: Why Mindset Matters Crossword Craze Crossword Craze" at bounding box center [519, 19] width 617 height 1277
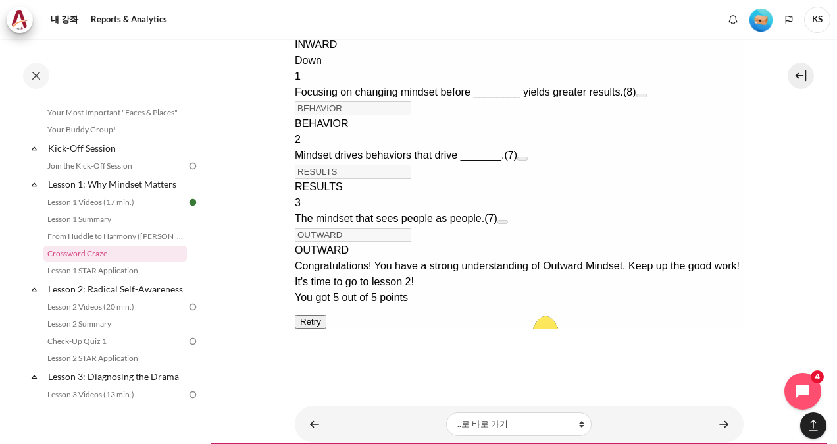
scroll to position [917, 0]
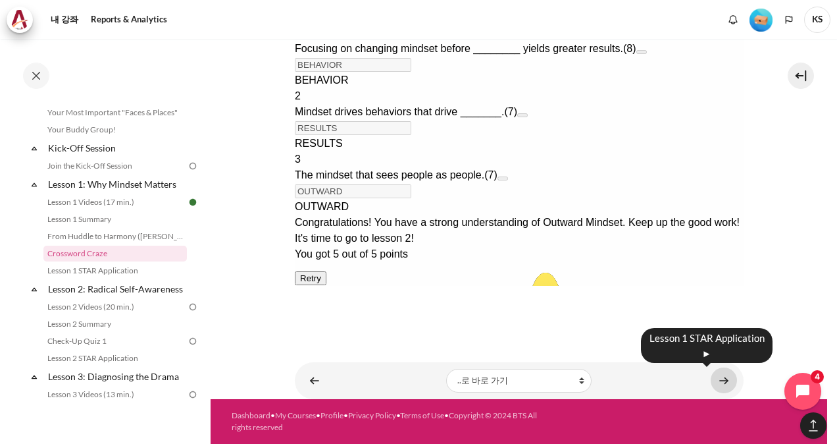
click at [720, 378] on link "내용" at bounding box center [724, 380] width 26 height 26
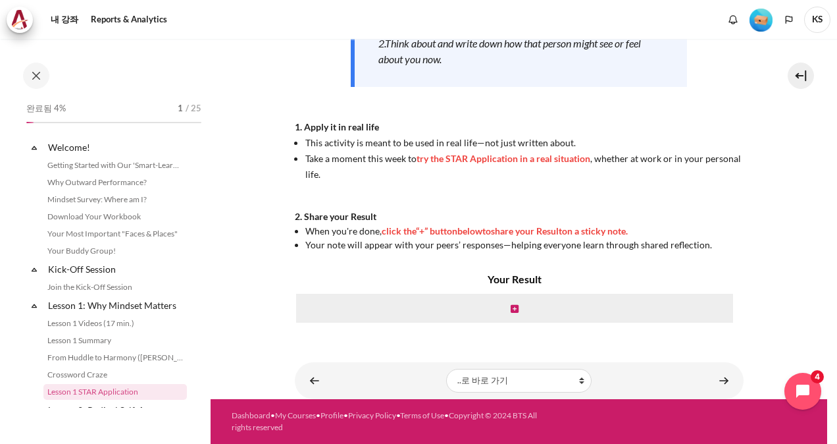
scroll to position [138, 0]
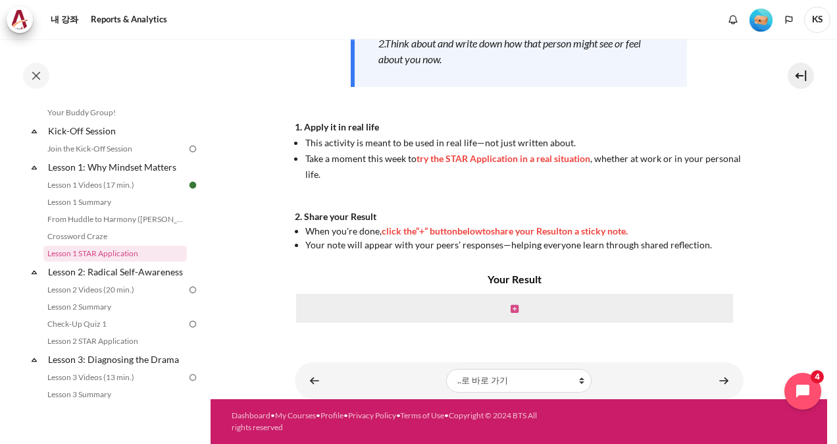
click at [513, 307] on icon "내용" at bounding box center [515, 308] width 8 height 9
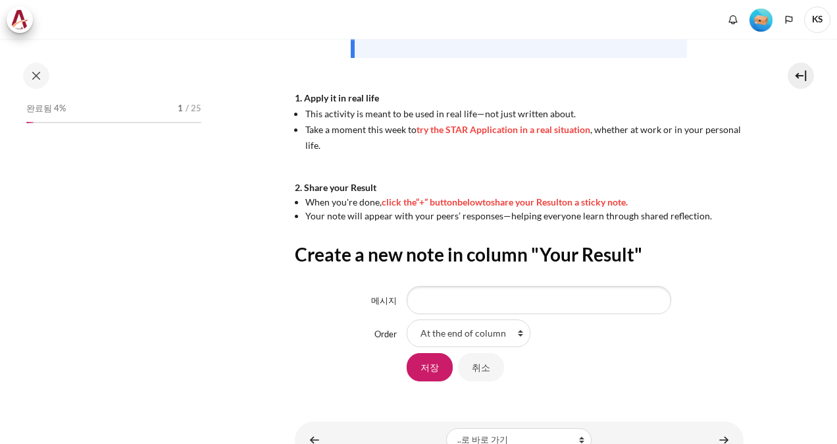
scroll to position [138, 0]
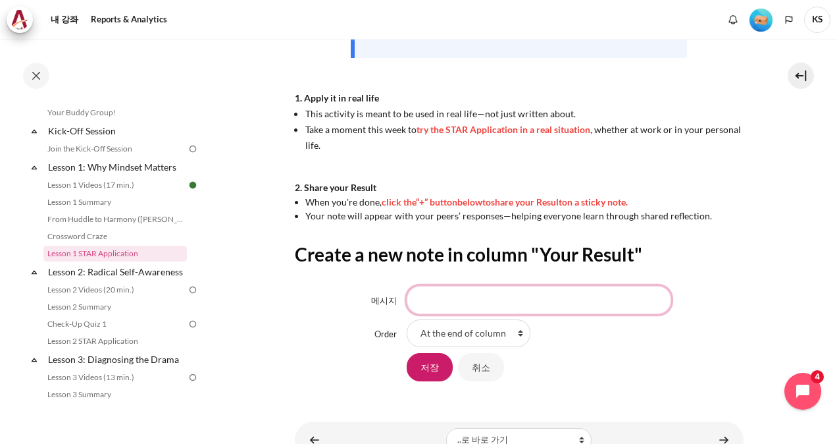
click at [515, 302] on input "메시지" at bounding box center [539, 300] width 265 height 28
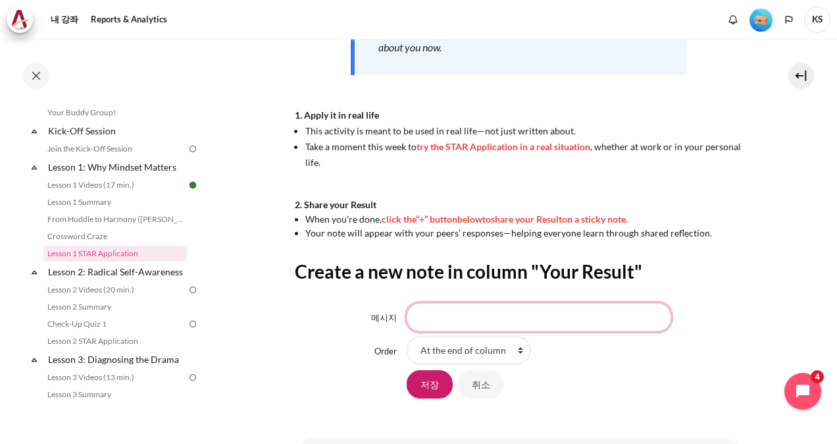
scroll to position [329, 0]
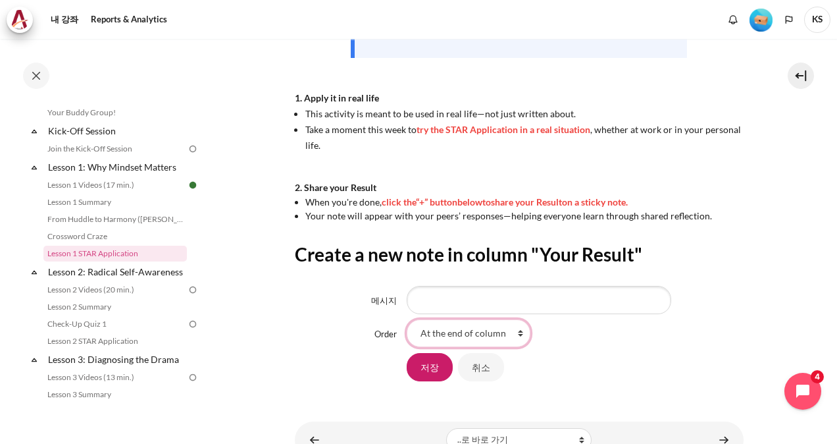
click at [477, 336] on select "At the end of column First place in column" at bounding box center [469, 333] width 124 height 28
select select "1"
click at [407, 319] on select "At the end of column First place in column" at bounding box center [469, 333] width 124 height 28
click at [475, 303] on input "메시지" at bounding box center [539, 300] width 265 height 28
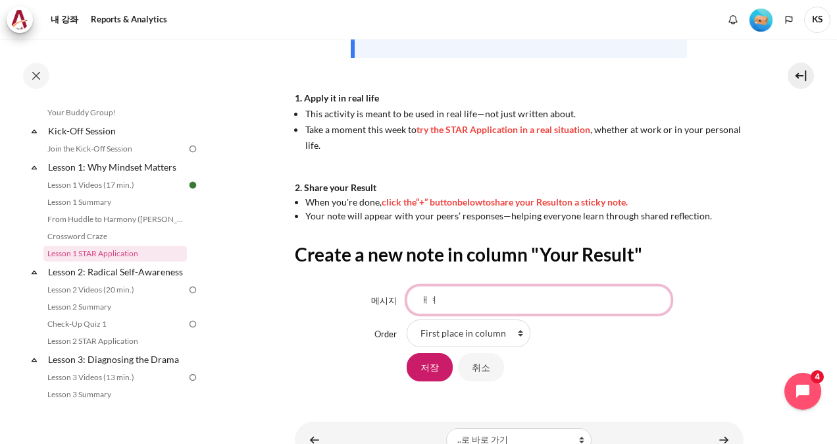
type input "ㅐ"
type input "outward"
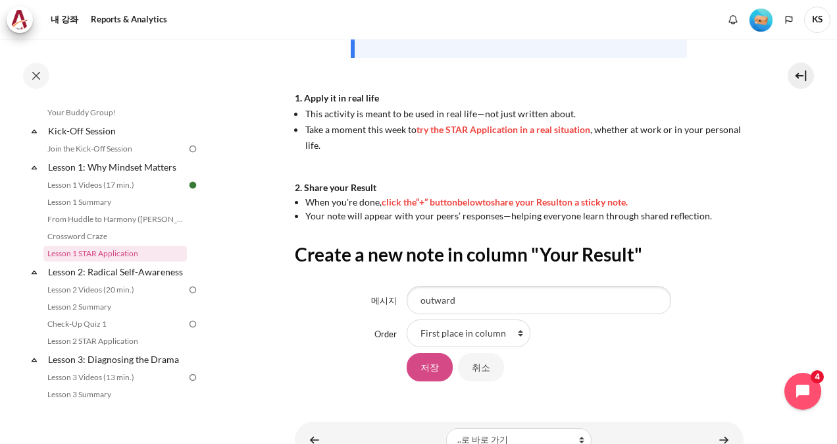
click at [426, 366] on input "저장" at bounding box center [430, 367] width 46 height 28
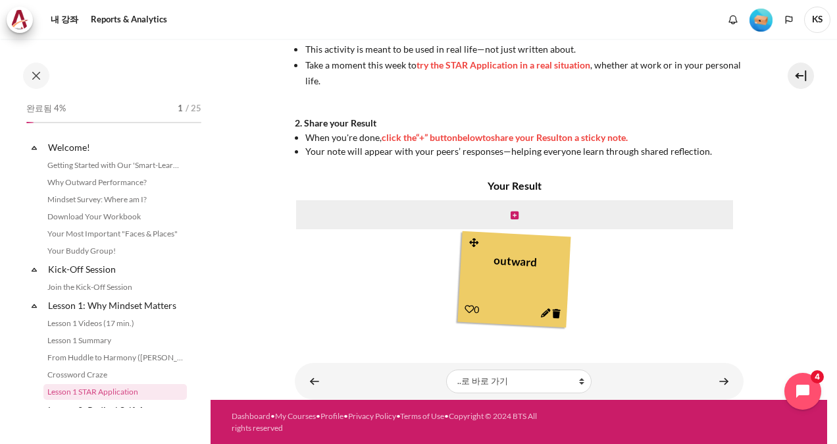
scroll to position [138, 0]
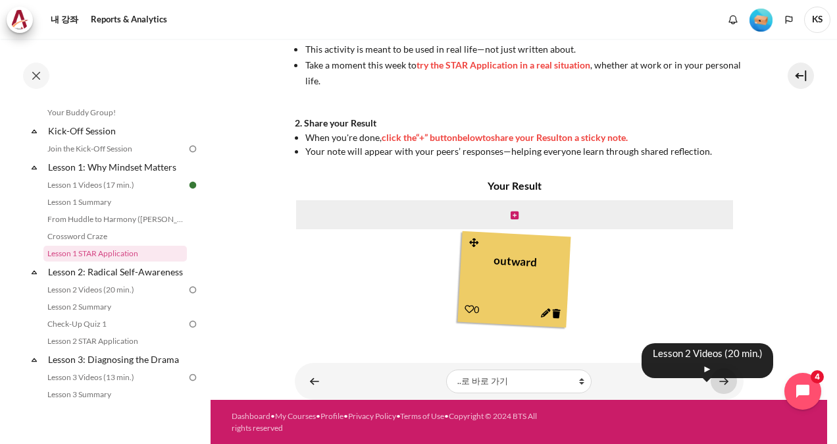
click at [717, 382] on link "내용" at bounding box center [724, 381] width 26 height 26
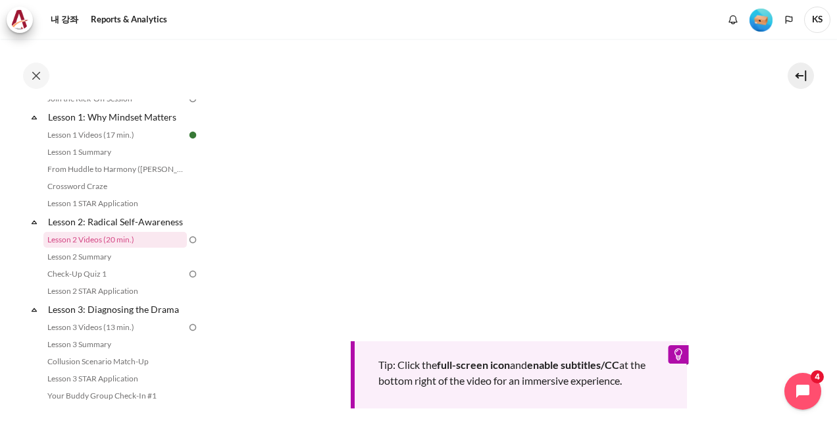
scroll to position [329, 0]
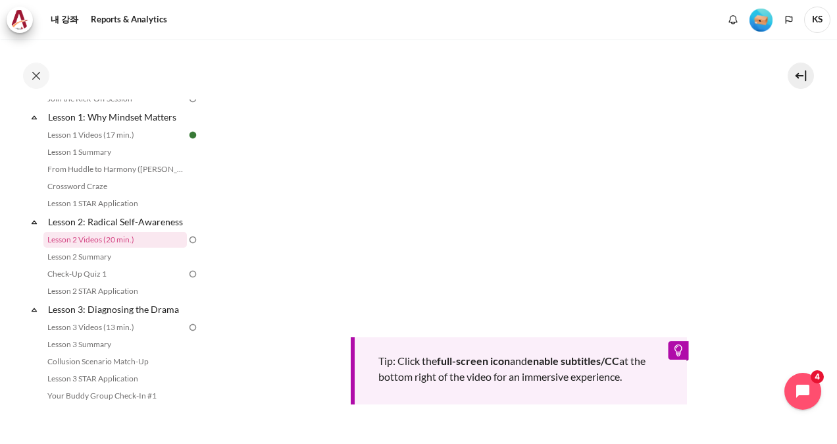
click at [800, 269] on section "내 강좌 KR B2 Lesson 2: Radical Self-Awareness Lesson 2 Videos (20 min.) Lesson 2 …" at bounding box center [519, 143] width 617 height 867
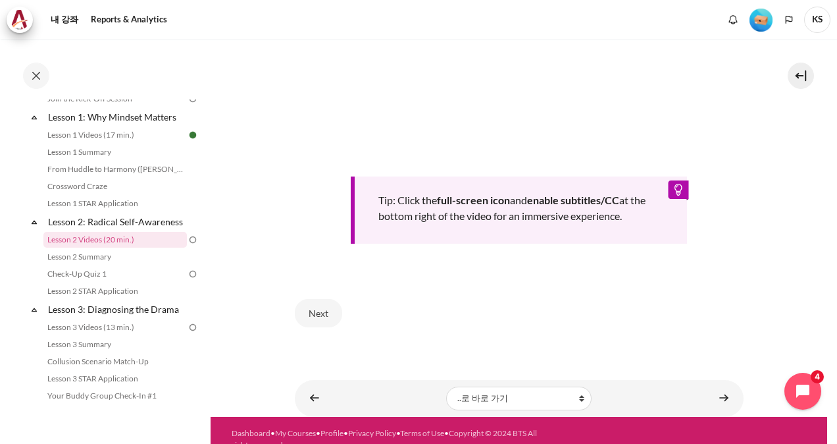
scroll to position [503, 0]
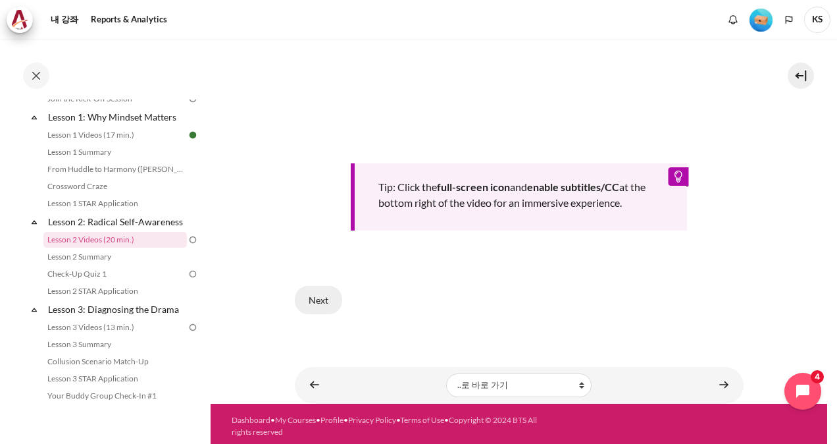
click at [327, 294] on button "Next" at bounding box center [318, 300] width 47 height 28
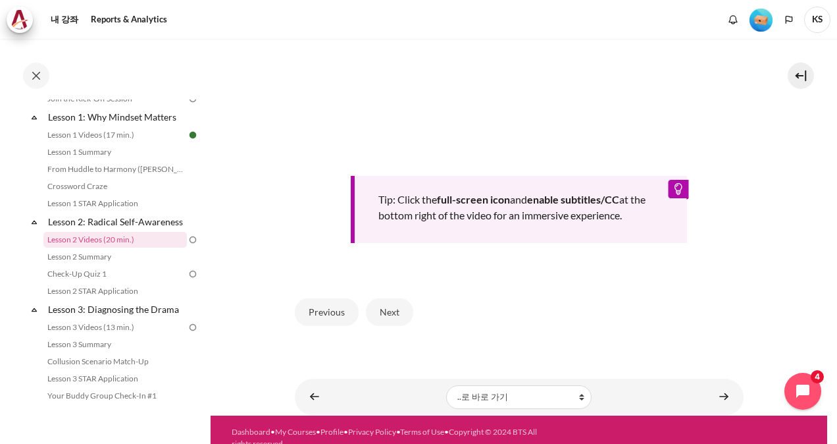
scroll to position [527, 0]
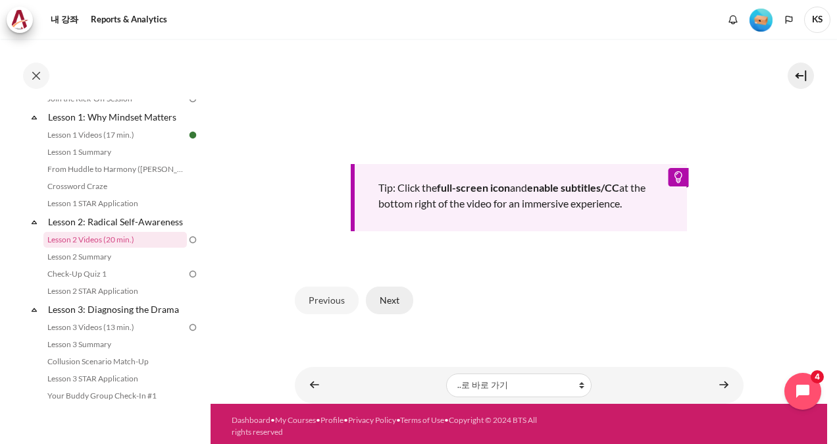
click at [388, 300] on button "Next" at bounding box center [389, 300] width 47 height 28
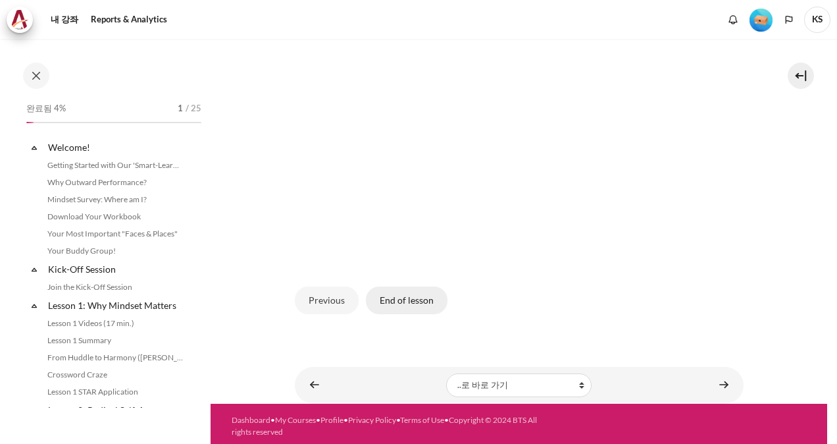
scroll to position [188, 0]
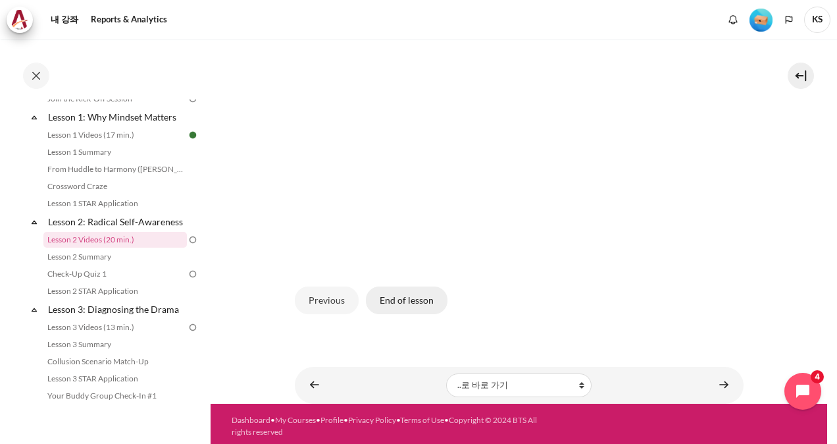
click at [424, 305] on button "End of lesson" at bounding box center [407, 300] width 82 height 28
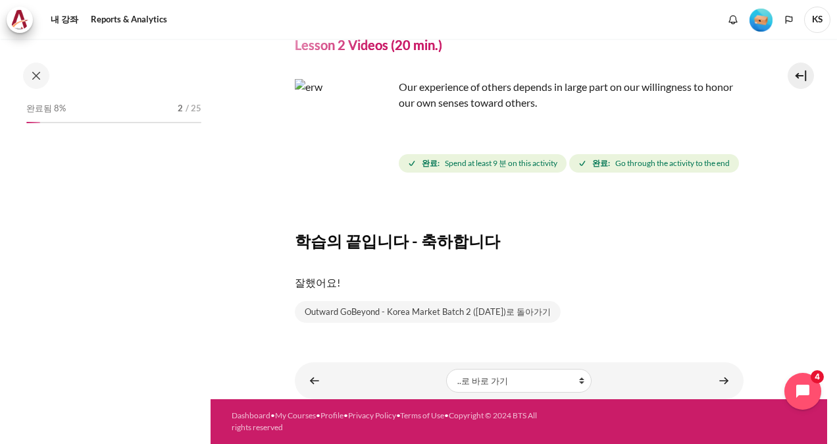
scroll to position [188, 0]
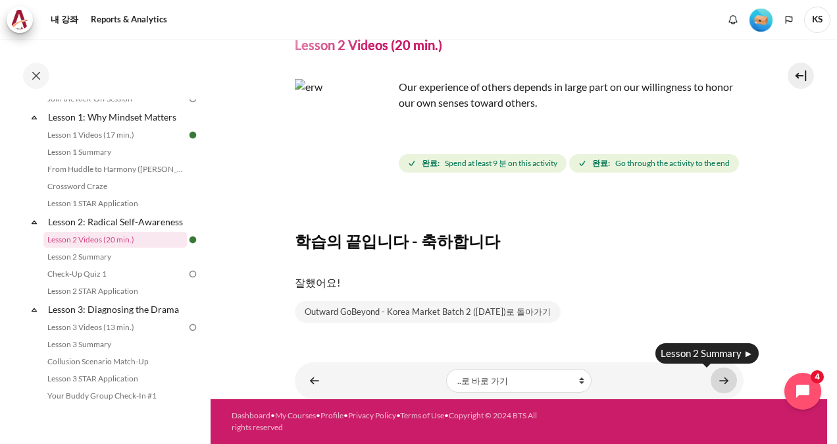
click at [719, 380] on link "내용" at bounding box center [724, 380] width 26 height 26
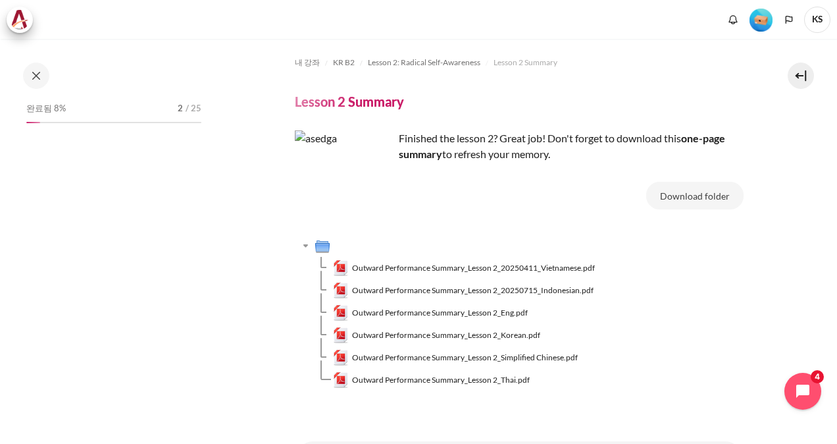
scroll to position [205, 0]
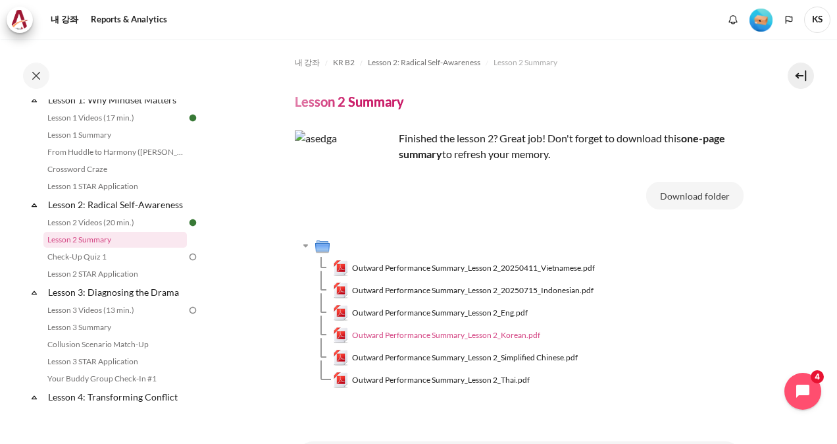
click at [503, 334] on span "Outward Performance Summary_Lesson 2_Korean.pdf" at bounding box center [446, 335] width 188 height 12
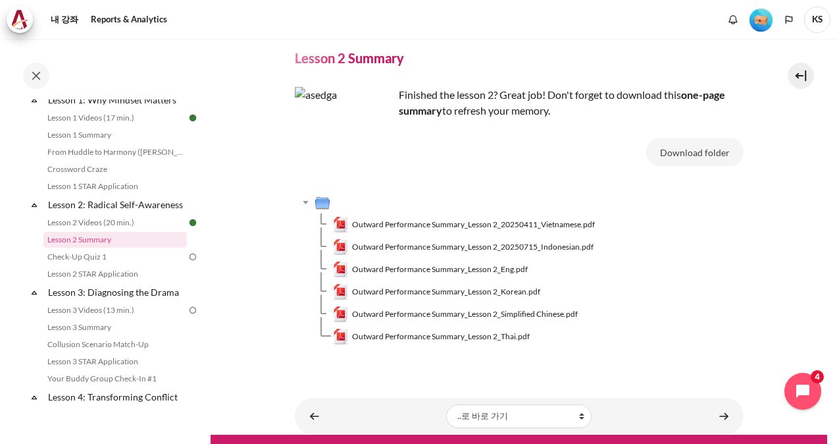
scroll to position [78, 0]
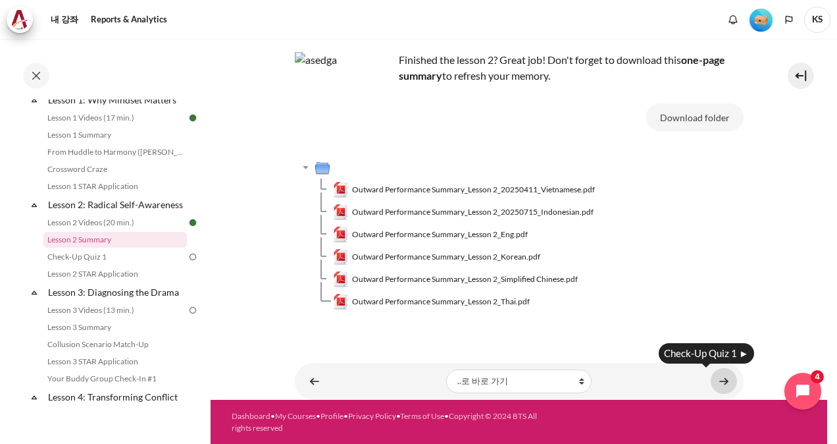
click at [722, 386] on link "내용" at bounding box center [724, 381] width 26 height 26
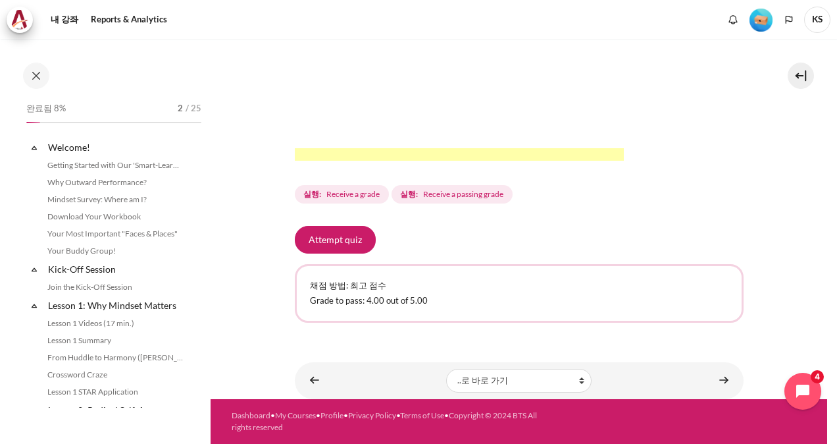
scroll to position [222, 0]
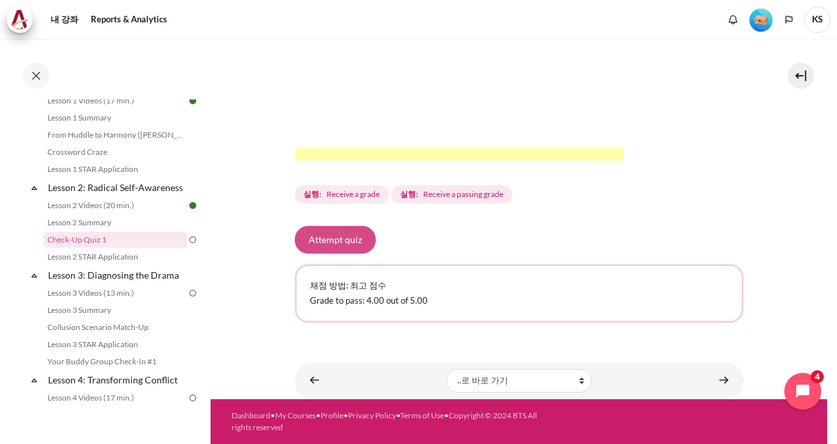
click at [340, 249] on button "Attempt quiz" at bounding box center [335, 240] width 81 height 28
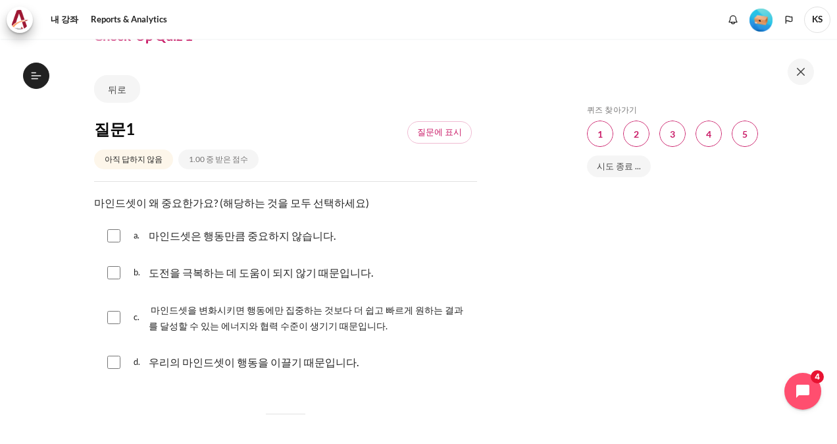
scroll to position [222, 0]
click at [109, 313] on input "내용" at bounding box center [113, 317] width 13 height 13
checkbox input "true"
click at [115, 363] on input "내용" at bounding box center [113, 361] width 13 height 13
checkbox input "true"
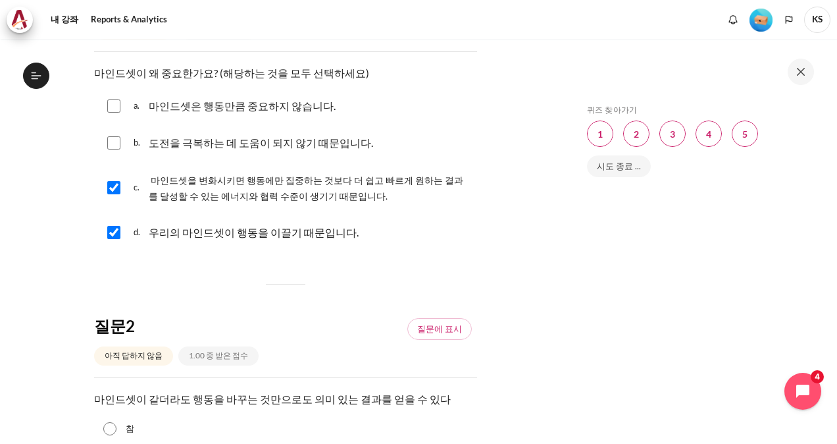
scroll to position [329, 0]
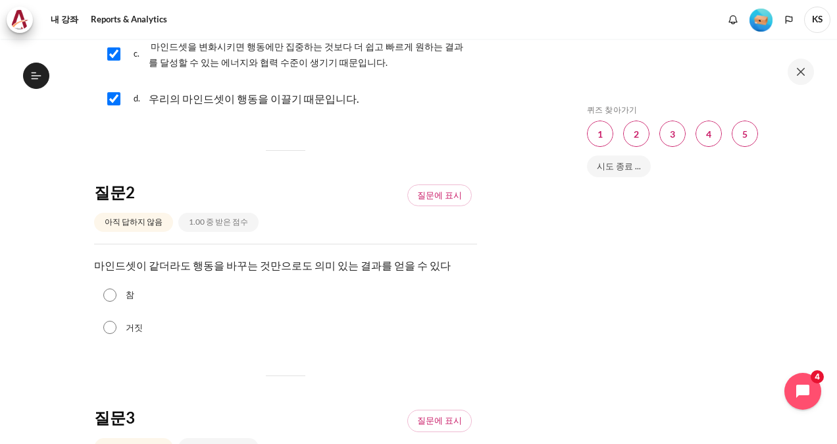
click at [114, 326] on input "거짓" at bounding box center [109, 327] width 13 height 13
radio input "true"
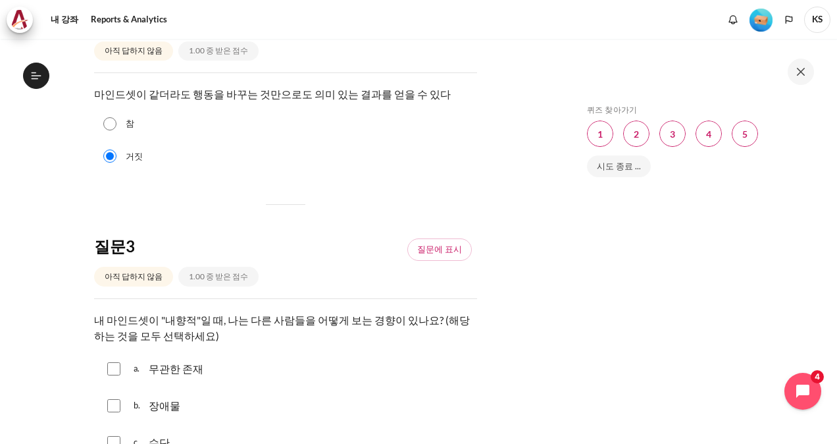
scroll to position [592, 0]
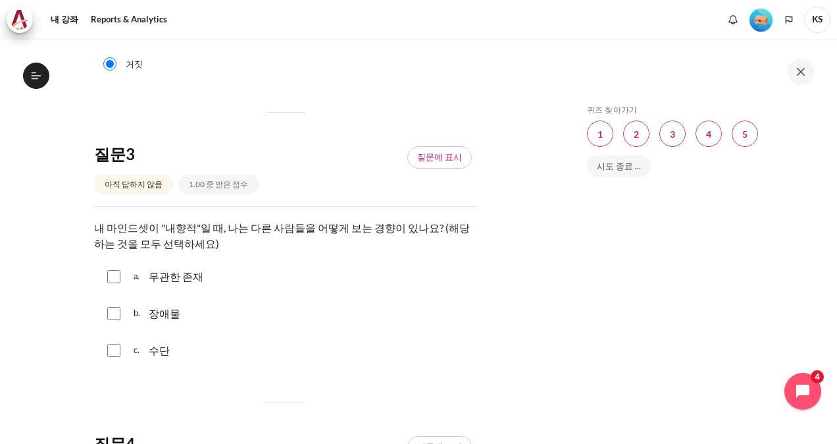
click at [113, 275] on input "내용" at bounding box center [113, 276] width 13 height 13
checkbox input "true"
click at [113, 315] on input "내용" at bounding box center [113, 313] width 13 height 13
checkbox input "true"
click at [115, 351] on input "내용" at bounding box center [113, 350] width 13 height 13
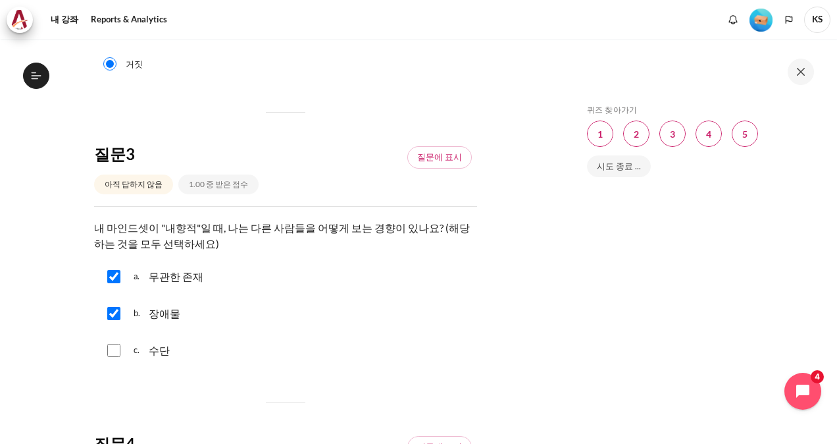
checkbox input "true"
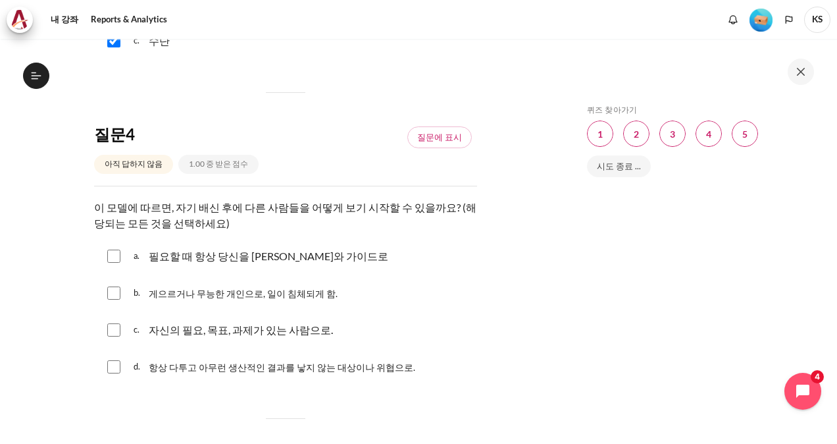
scroll to position [921, 0]
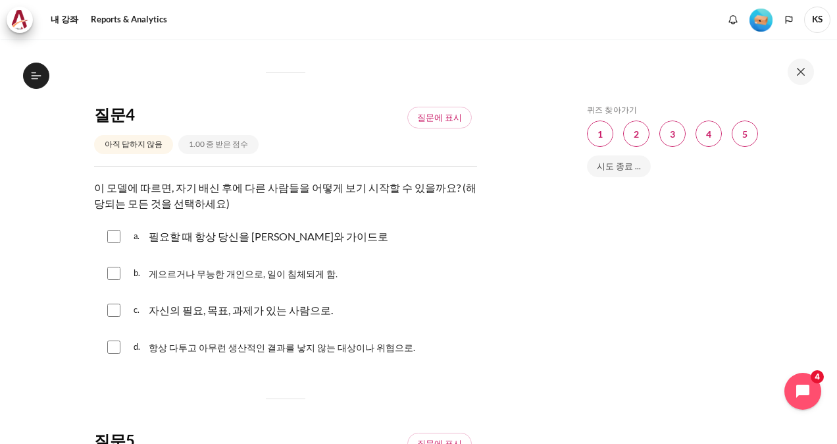
click at [109, 305] on input "내용" at bounding box center [113, 309] width 13 height 13
checkbox input "true"
click at [109, 230] on input "내용" at bounding box center [113, 236] width 13 height 13
checkbox input "true"
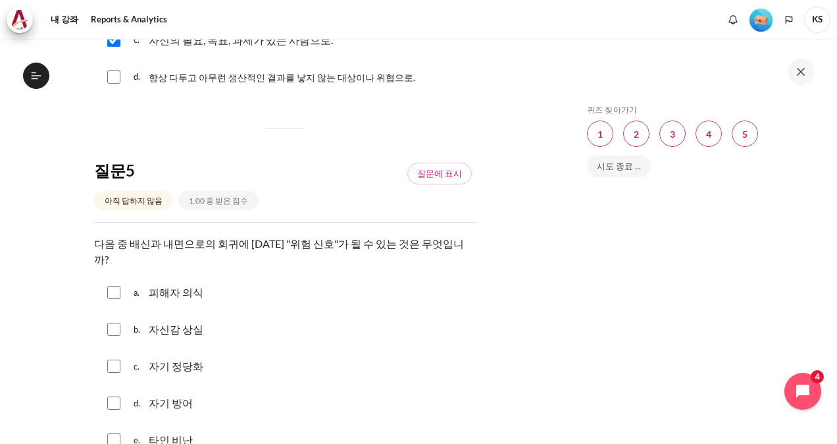
scroll to position [1250, 0]
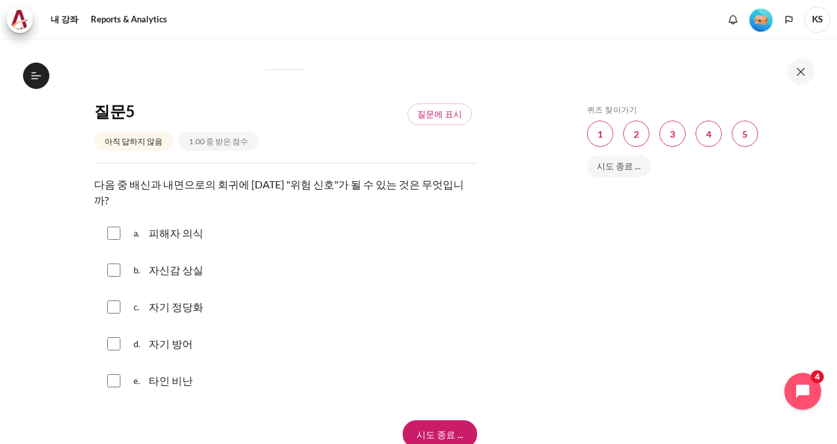
click at [111, 226] on input "내용" at bounding box center [113, 232] width 13 height 13
checkbox input "true"
click at [113, 300] on input "내용" at bounding box center [113, 306] width 13 height 13
click at [112, 300] on input "내용" at bounding box center [113, 306] width 13 height 13
checkbox input "false"
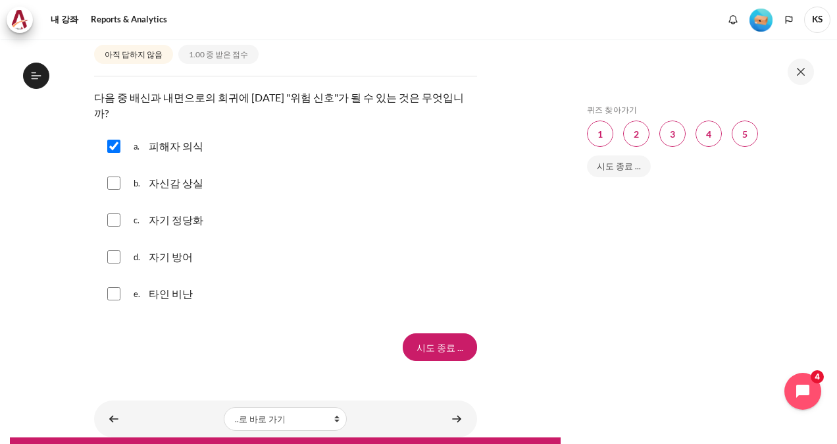
scroll to position [1358, 0]
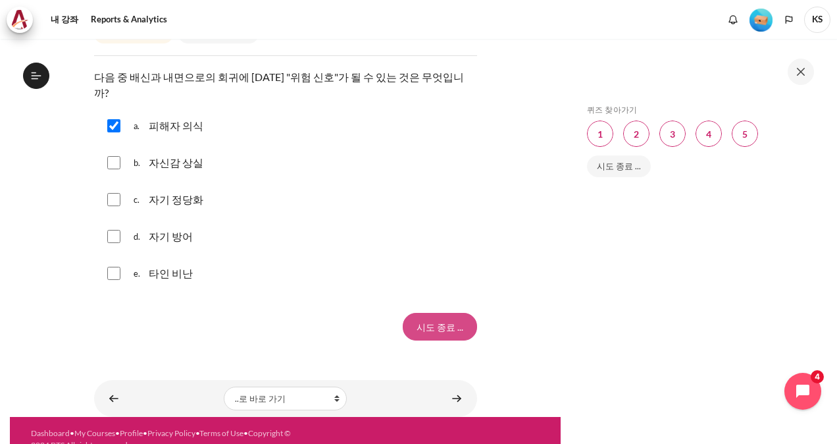
click at [442, 316] on input "시도 종료 ..." at bounding box center [440, 327] width 74 height 28
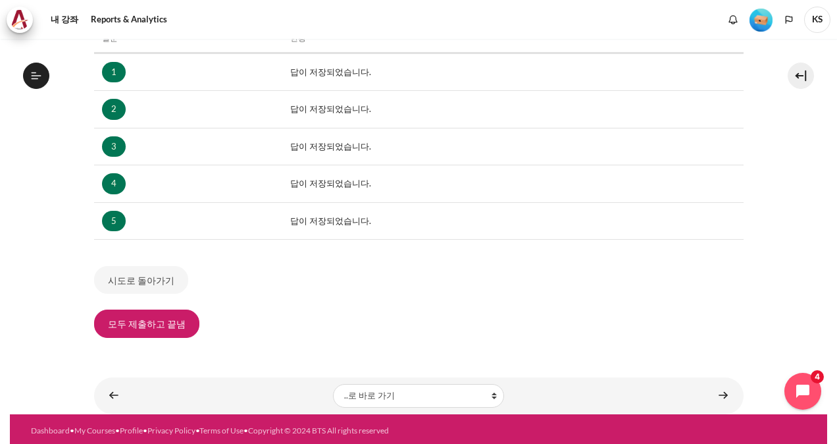
scroll to position [222, 0]
click at [159, 332] on button "모두 제출하고 끝냄" at bounding box center [146, 323] width 105 height 28
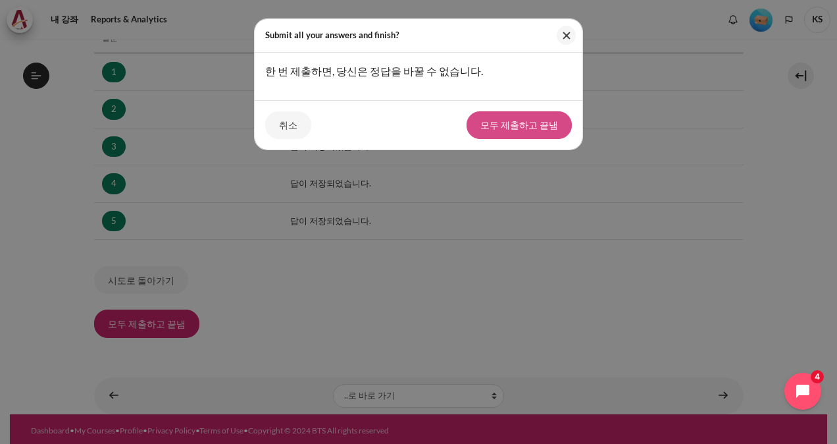
click at [508, 130] on button "모두 제출하고 끝냄" at bounding box center [519, 125] width 105 height 28
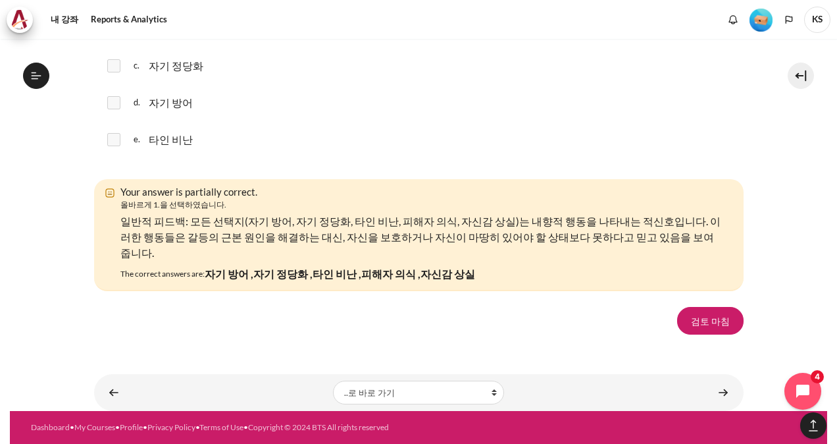
scroll to position [2188, 0]
click at [708, 326] on link "검토 마침" at bounding box center [710, 321] width 66 height 28
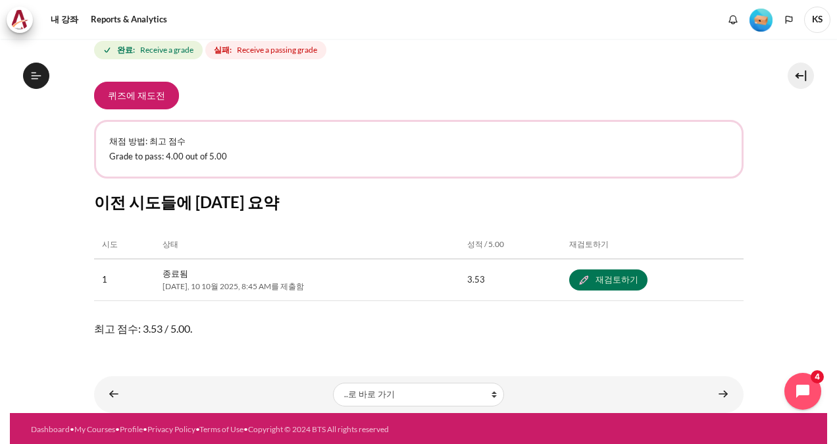
scroll to position [519, 0]
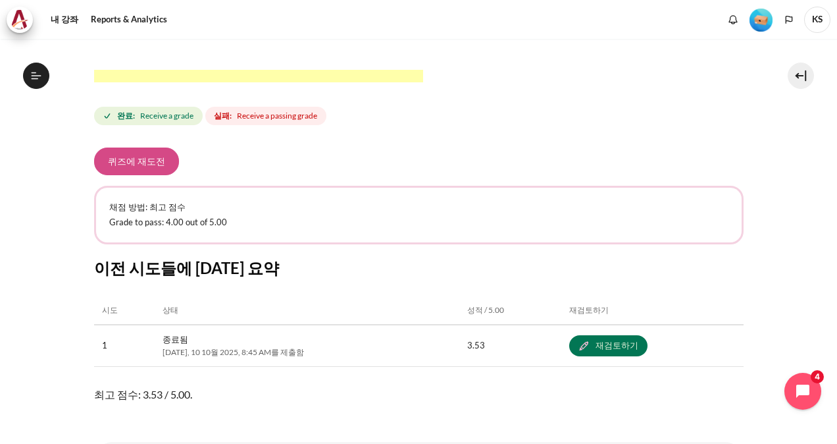
click at [118, 161] on button "퀴즈에 재도전" at bounding box center [136, 161] width 85 height 28
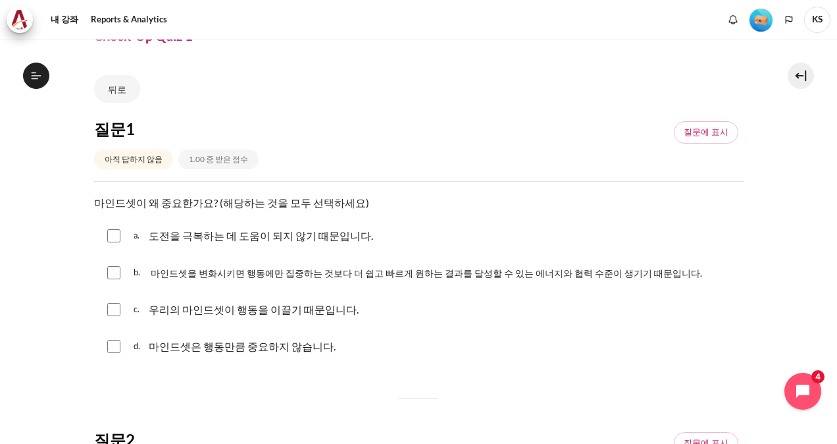
scroll to position [222, 0]
click at [111, 299] on div "c. 우리의 마인드셋이 행동을 이끌기 때문입니다." at bounding box center [419, 309] width 650 height 34
click at [111, 344] on input "내용" at bounding box center [113, 346] width 13 height 13
checkbox input "true"
click at [112, 303] on input "내용" at bounding box center [113, 309] width 13 height 13
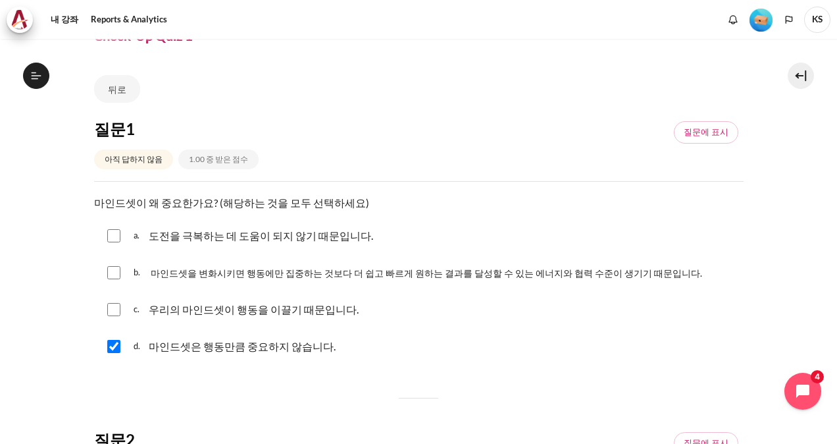
checkbox input "true"
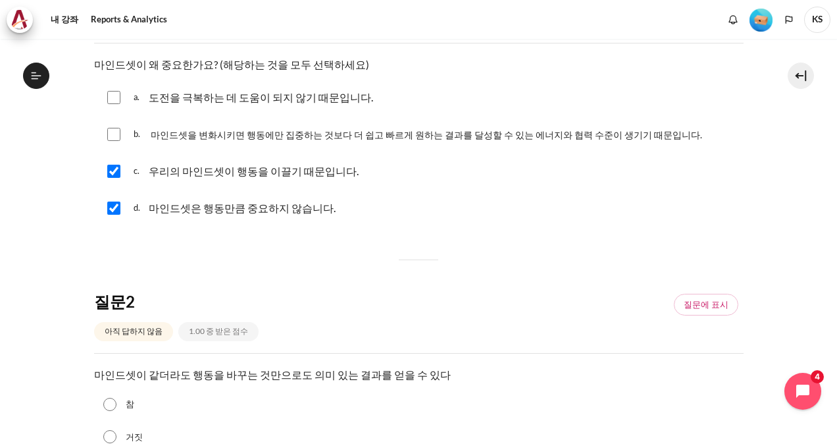
scroll to position [329, 0]
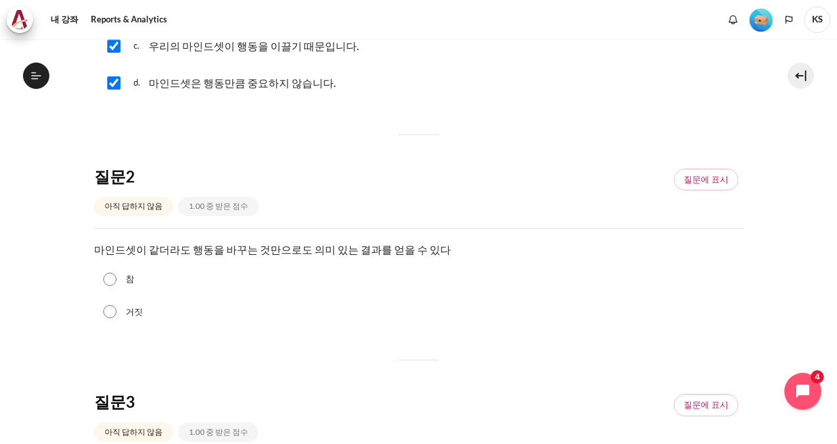
click at [111, 313] on input "거짓" at bounding box center [109, 311] width 13 height 13
radio input "true"
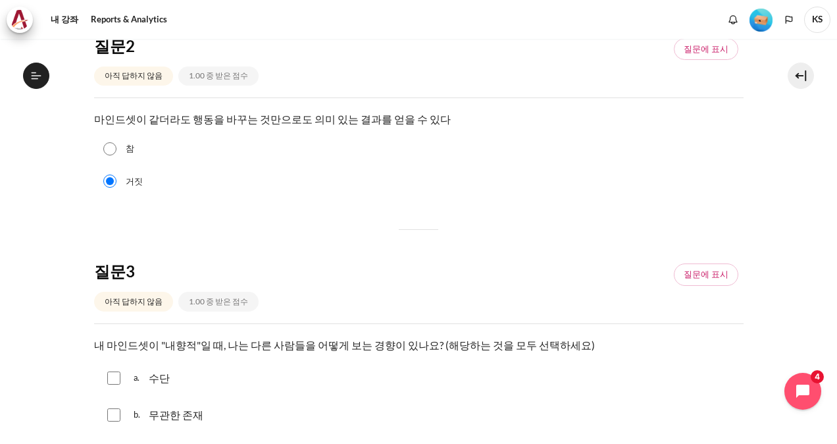
scroll to position [592, 0]
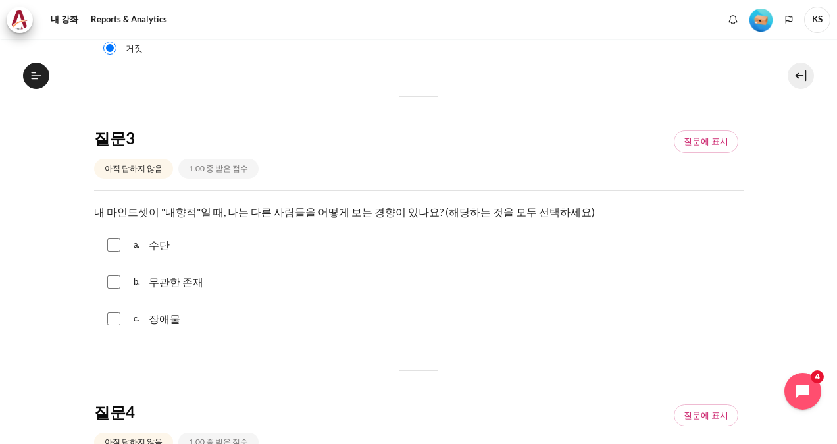
click at [113, 242] on input "내용" at bounding box center [113, 244] width 13 height 13
checkbox input "true"
click at [115, 280] on input "내용" at bounding box center [113, 281] width 13 height 13
checkbox input "true"
click at [113, 317] on input "내용" at bounding box center [113, 318] width 13 height 13
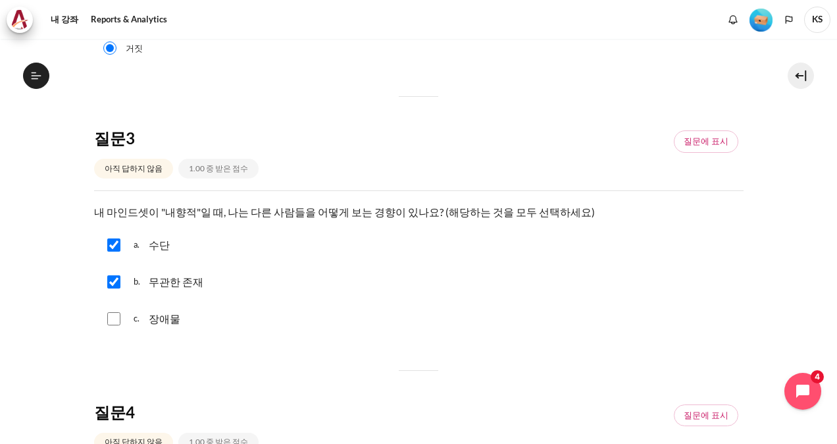
checkbox input "true"
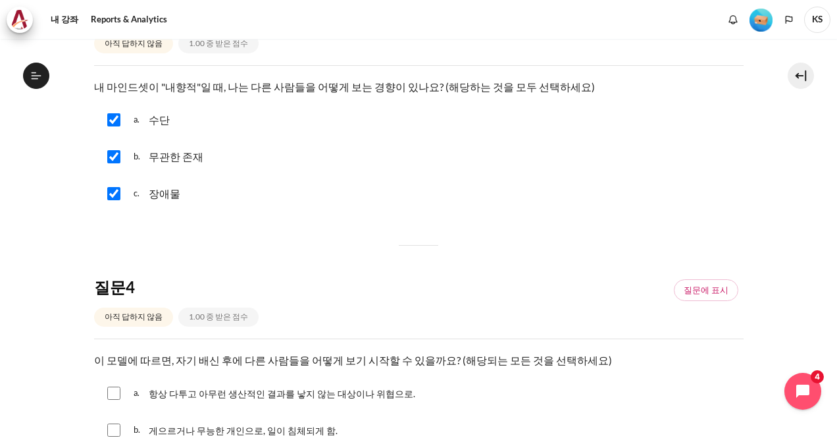
scroll to position [856, 0]
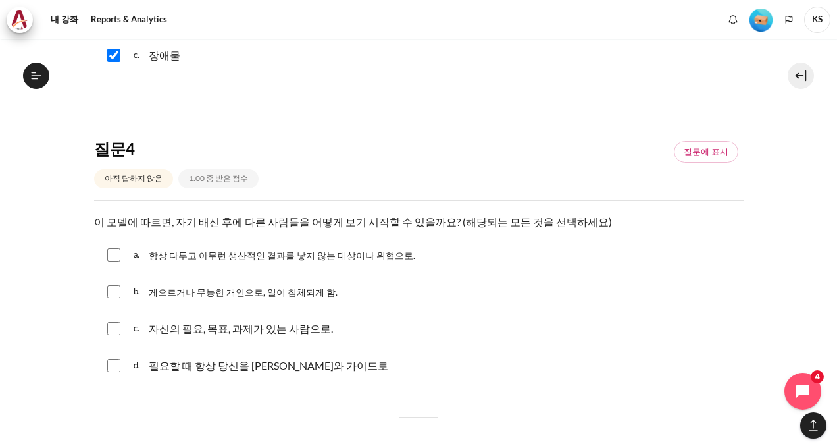
click at [111, 250] on input "내용" at bounding box center [113, 254] width 13 height 13
checkbox input "true"
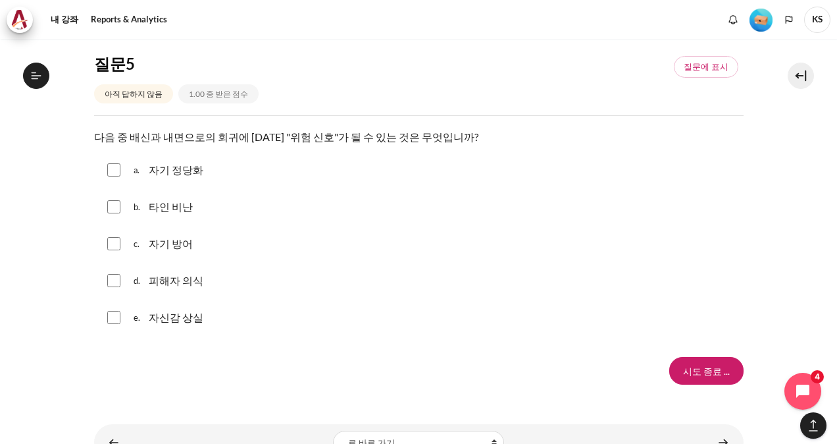
scroll to position [1298, 0]
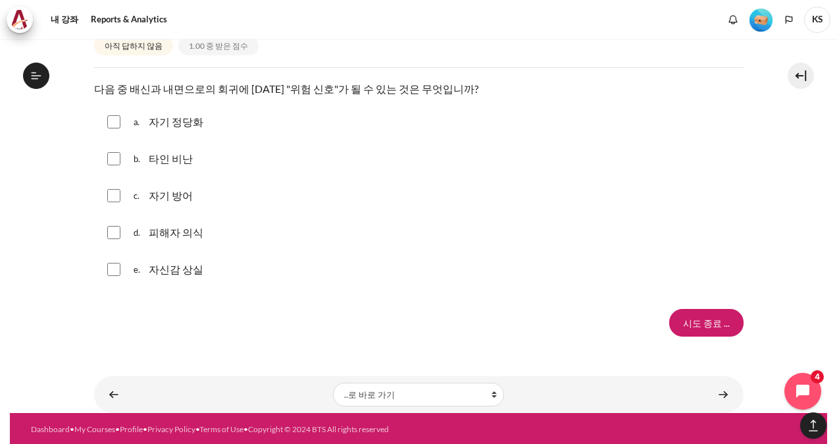
click at [113, 124] on input "내용" at bounding box center [113, 121] width 13 height 13
checkbox input "true"
click at [113, 160] on input "내용" at bounding box center [113, 158] width 13 height 13
checkbox input "true"
click at [113, 174] on div "a. 자기 정당화 b. 타인 비난 c. 자기 방어 d. 피해자 의식 e. 자신감 상실" at bounding box center [419, 196] width 650 height 182
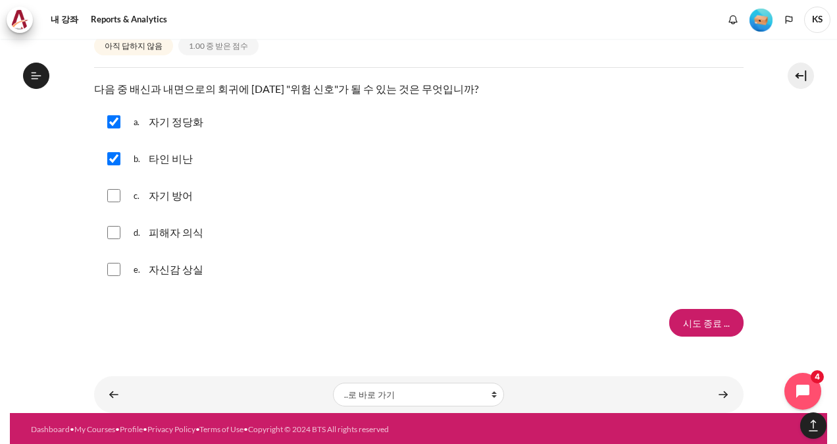
click at [113, 199] on input "내용" at bounding box center [113, 195] width 13 height 13
checkbox input "true"
click at [113, 238] on div "d. 피해자 의식" at bounding box center [419, 232] width 650 height 34
click at [113, 232] on input "내용" at bounding box center [113, 232] width 13 height 13
checkbox input "true"
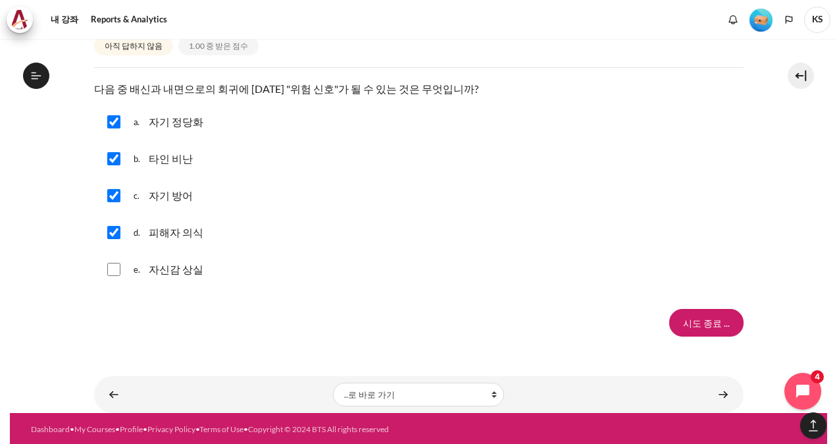
click at [112, 276] on div "e. 자신감 상실" at bounding box center [419, 269] width 650 height 34
click at [116, 269] on input "내용" at bounding box center [113, 269] width 13 height 13
checkbox input "true"
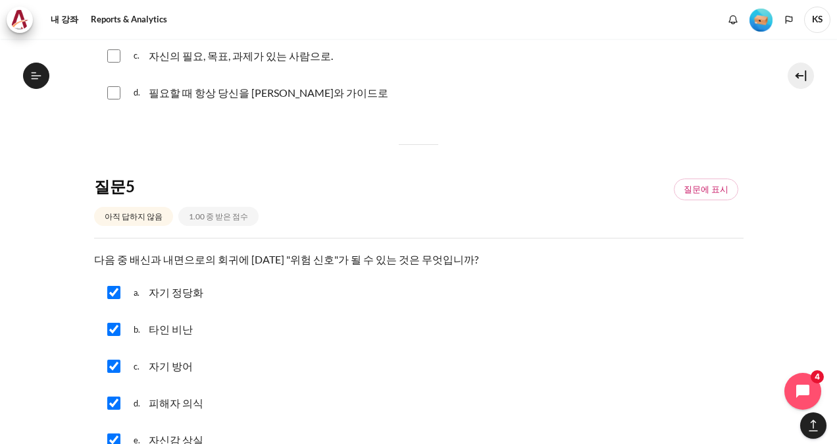
scroll to position [904, 0]
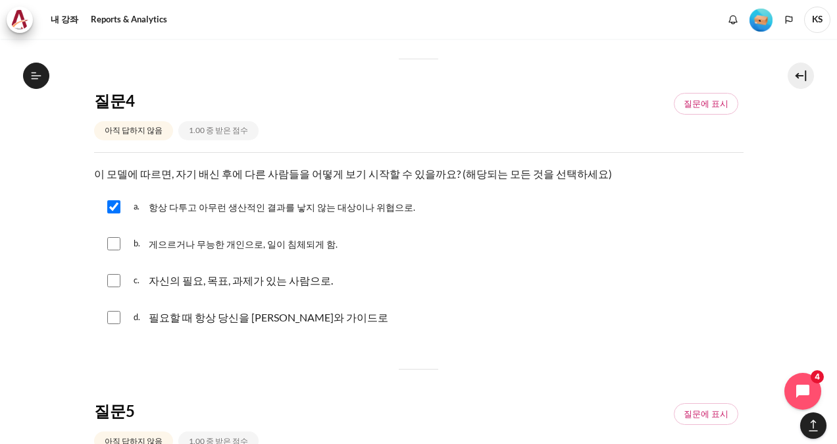
click at [113, 242] on input "내용" at bounding box center [113, 243] width 13 height 13
checkbox input "true"
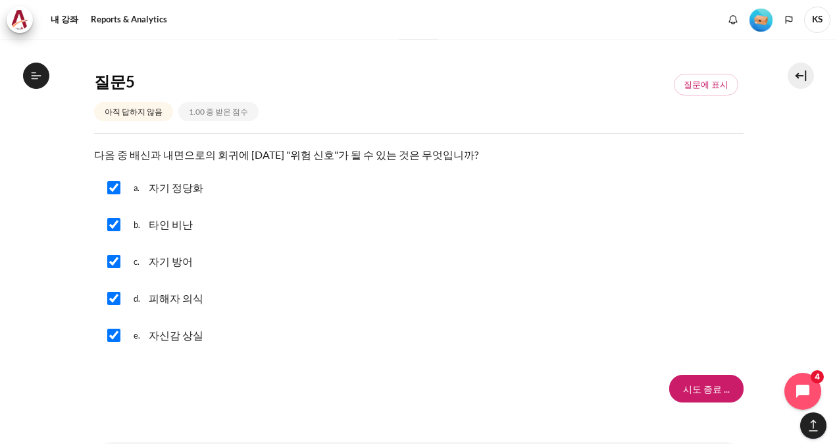
scroll to position [1298, 0]
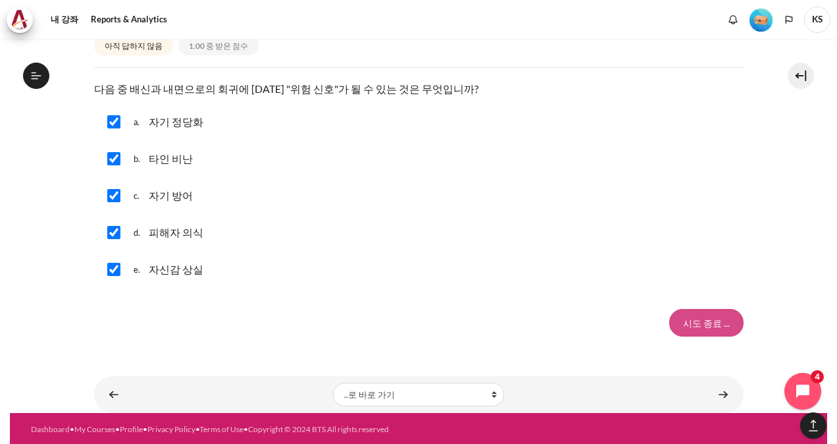
click at [702, 326] on input "시도 종료 ..." at bounding box center [706, 323] width 74 height 28
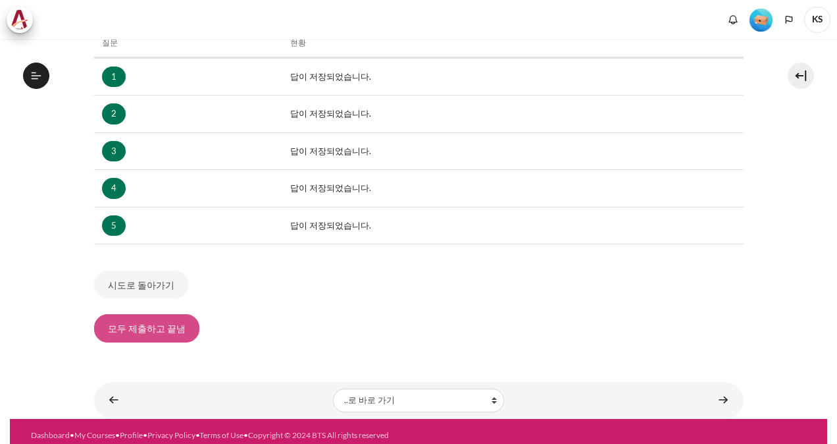
scroll to position [231, 0]
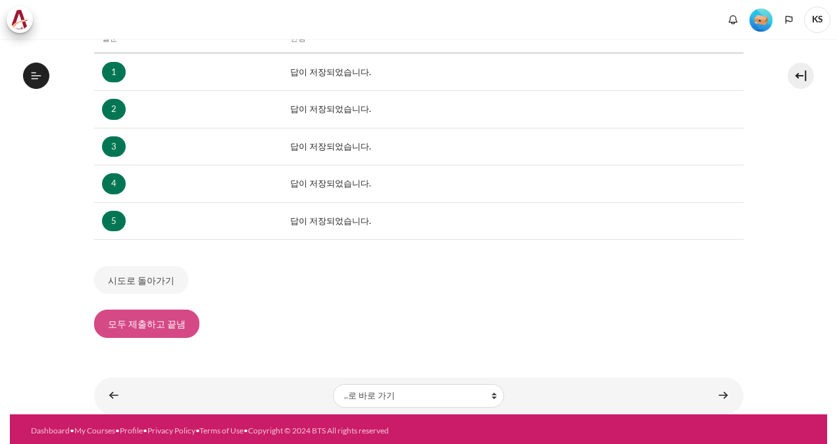
click at [150, 322] on button "모두 제출하고 끝냄" at bounding box center [146, 323] width 105 height 28
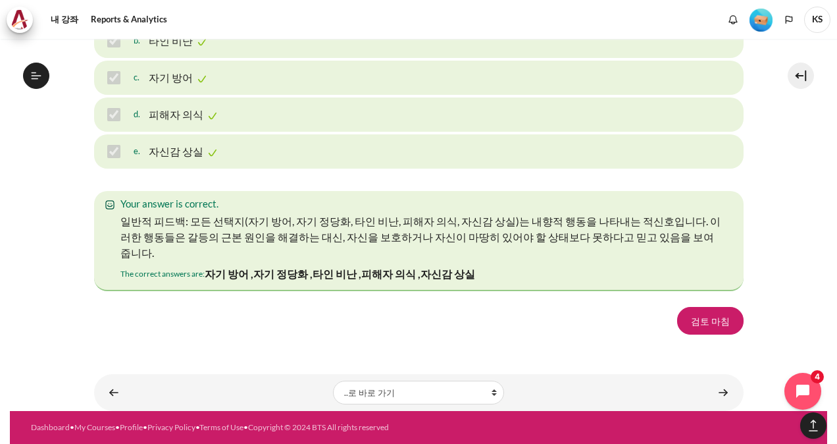
scroll to position [2188, 0]
click at [708, 323] on link "검토 마침" at bounding box center [710, 321] width 66 height 28
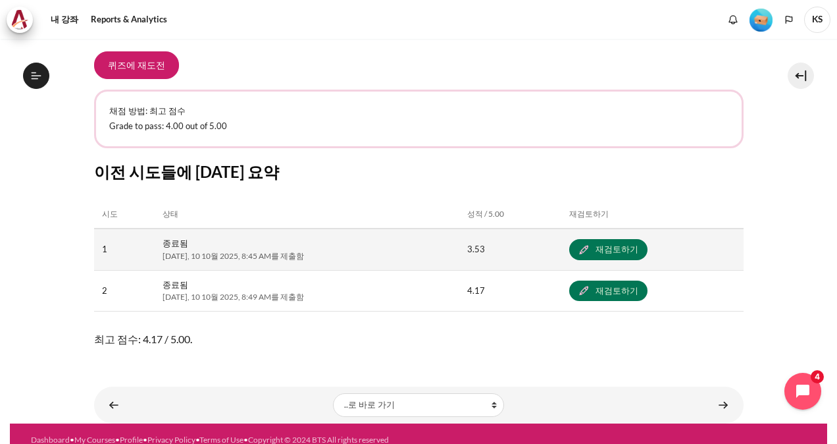
scroll to position [626, 0]
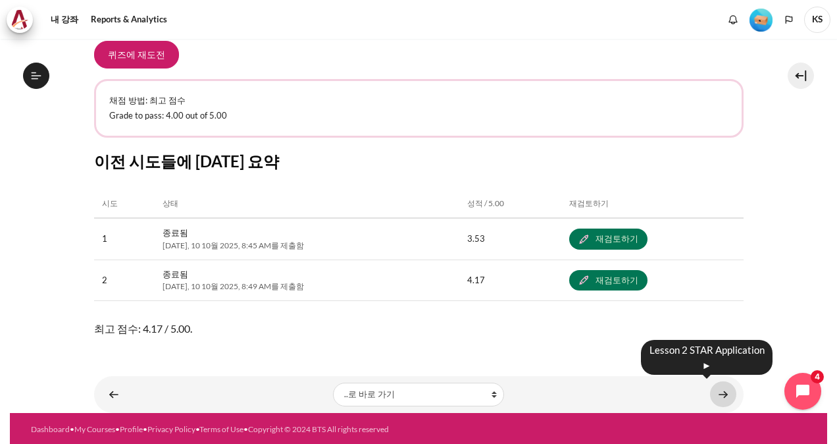
click at [721, 395] on link "내용" at bounding box center [723, 394] width 26 height 26
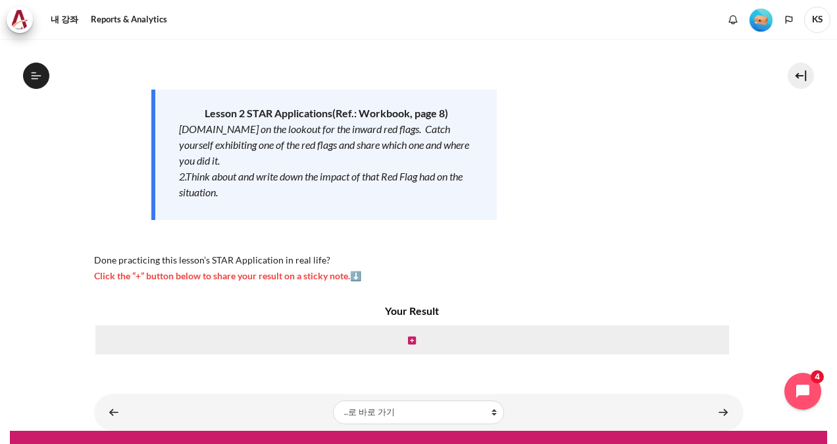
scroll to position [187, 0]
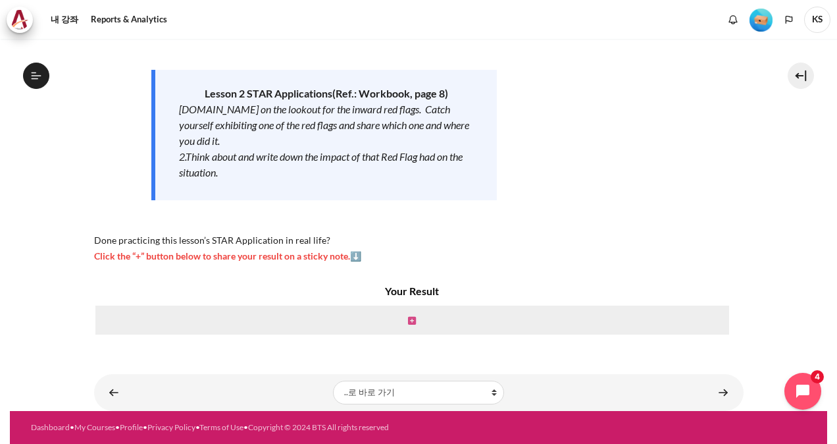
click at [409, 320] on icon "내용" at bounding box center [412, 320] width 8 height 9
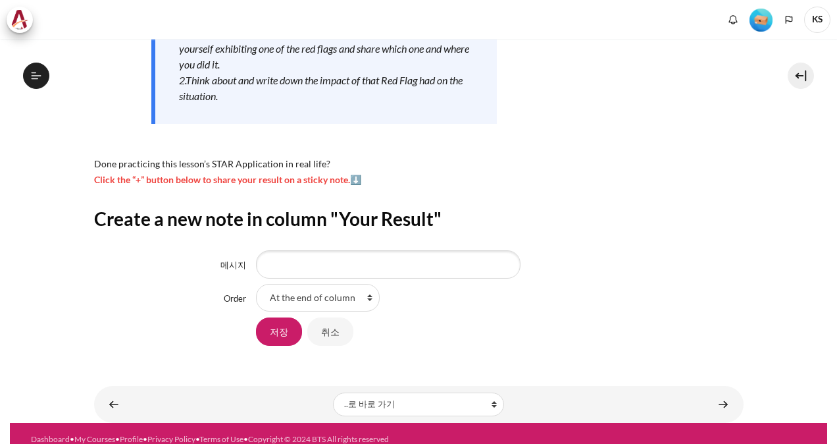
scroll to position [240, 0]
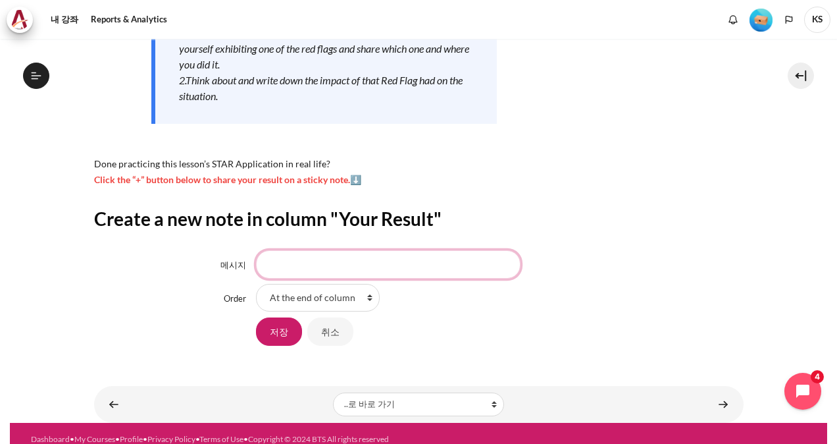
click at [294, 267] on input "메시지" at bounding box center [388, 264] width 265 height 28
type input "w"
type input "자기정당화"
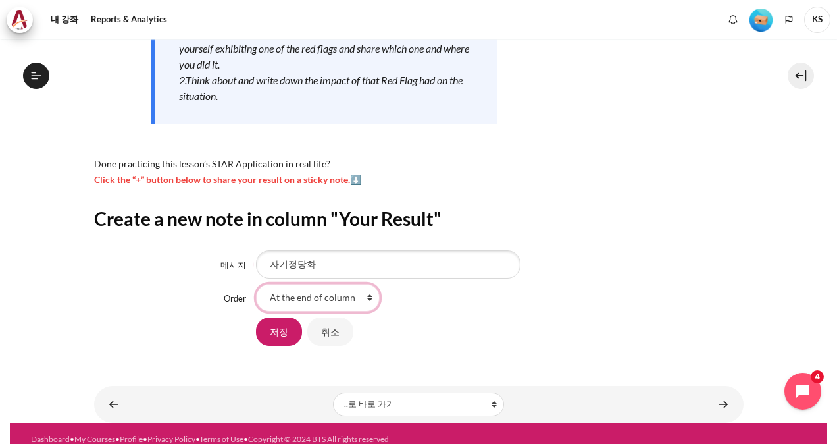
click at [311, 299] on select "At the end of column First place in column" at bounding box center [318, 298] width 124 height 28
drag, startPoint x: 482, startPoint y: 332, endPoint x: 353, endPoint y: 333, distance: 129.0
click at [478, 332] on div "저장 취소" at bounding box center [499, 332] width 487 height 30
click at [287, 333] on input "저장" at bounding box center [279, 331] width 46 height 28
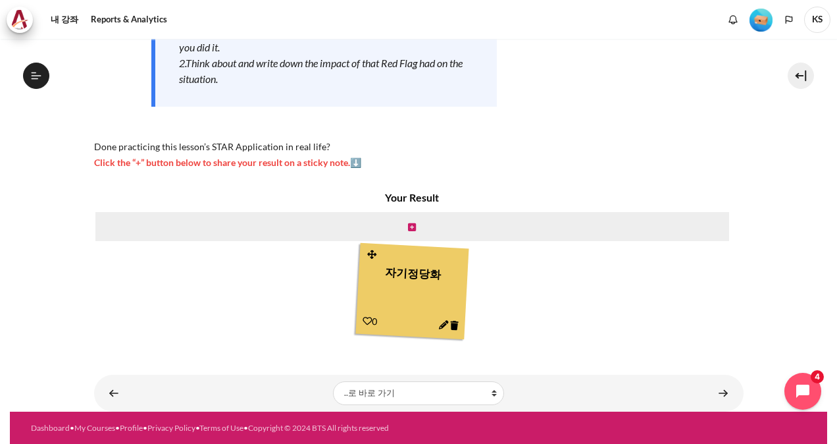
scroll to position [240, 0]
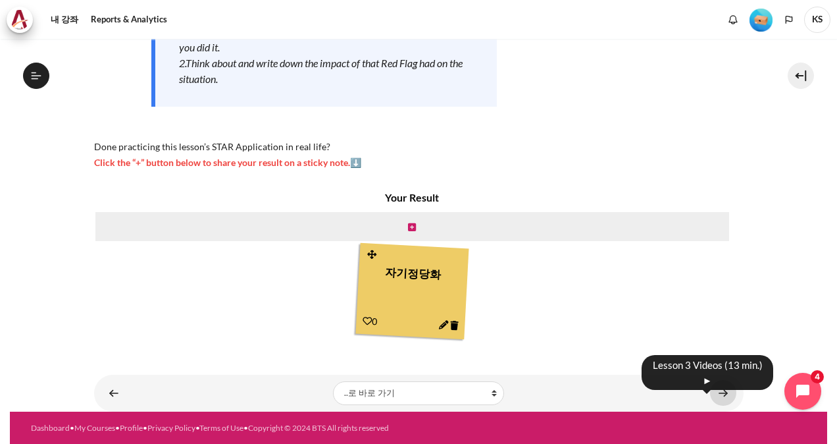
click at [718, 394] on link "내용" at bounding box center [723, 393] width 26 height 26
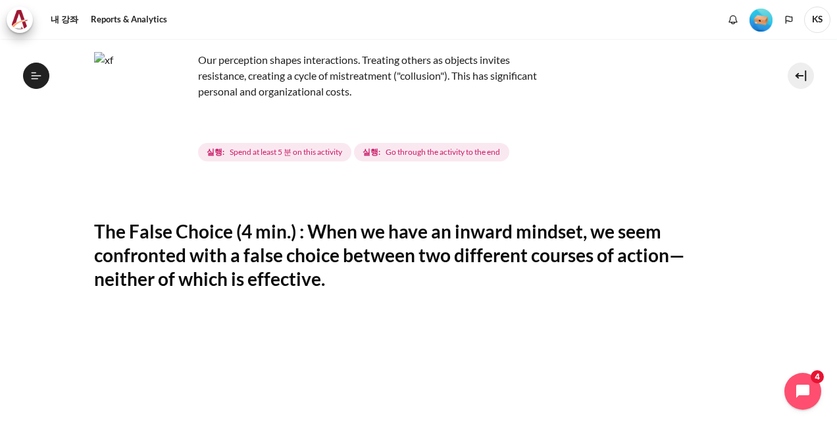
scroll to position [197, 0]
